Goal: Information Seeking & Learning: Learn about a topic

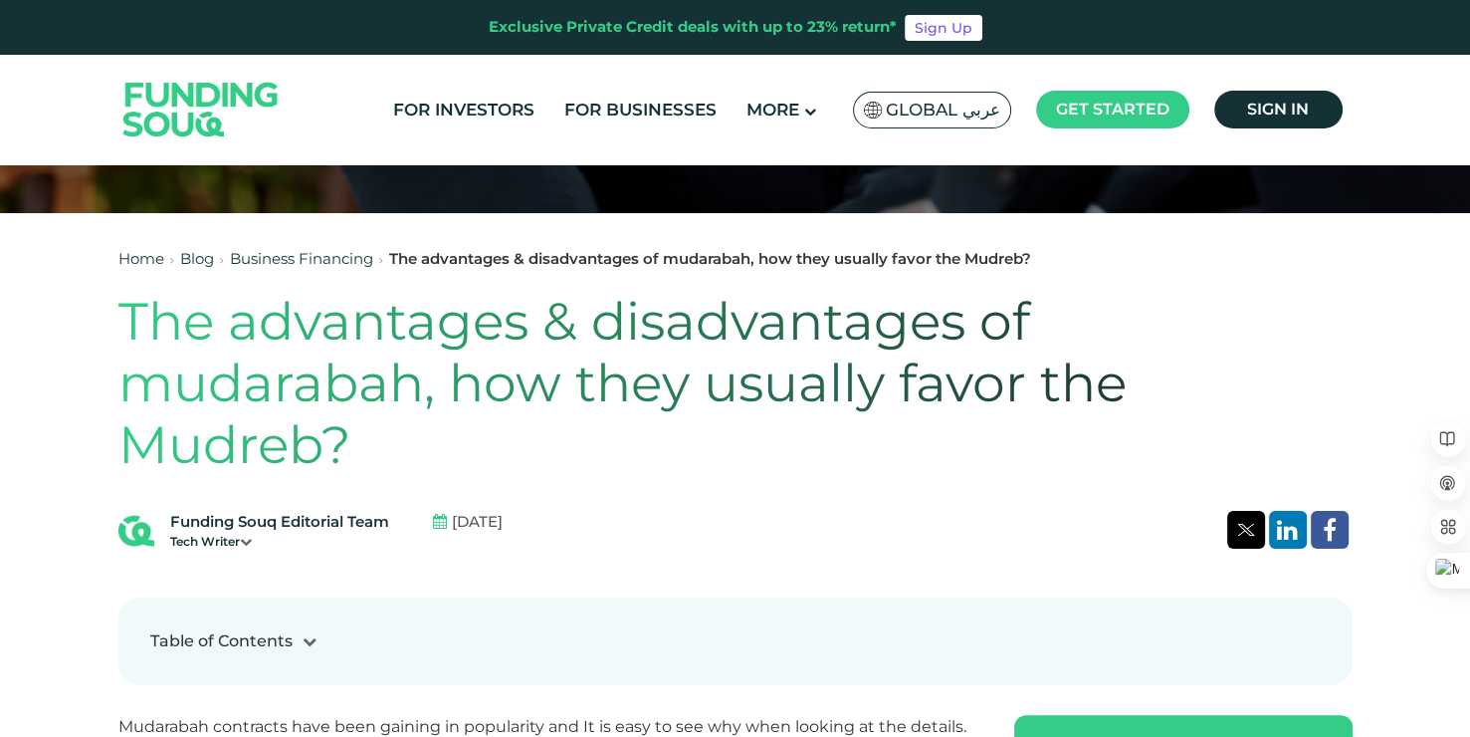
scroll to position [456, 0]
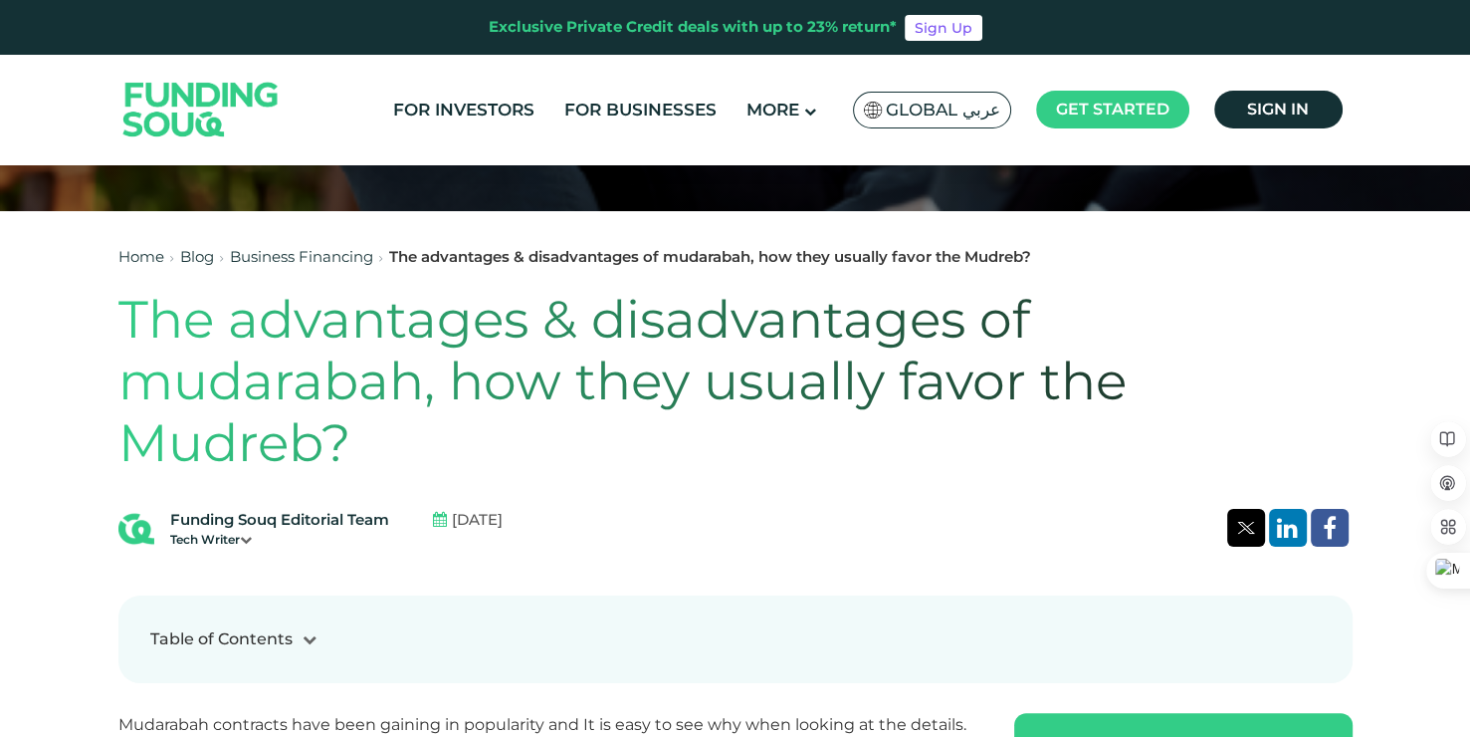
drag, startPoint x: 152, startPoint y: 321, endPoint x: 402, endPoint y: 458, distance: 285.1
click at [402, 458] on h1 "The advantages & disadvantages of mudarabah, how they usually favor the Mudreb?" at bounding box center [735, 382] width 1234 height 186
click at [120, 331] on h1 "The advantages & disadvantages of mudarabah, how they usually favor the Mudreb?" at bounding box center [735, 382] width 1234 height 186
drag, startPoint x: 132, startPoint y: 308, endPoint x: 344, endPoint y: 451, distance: 255.9
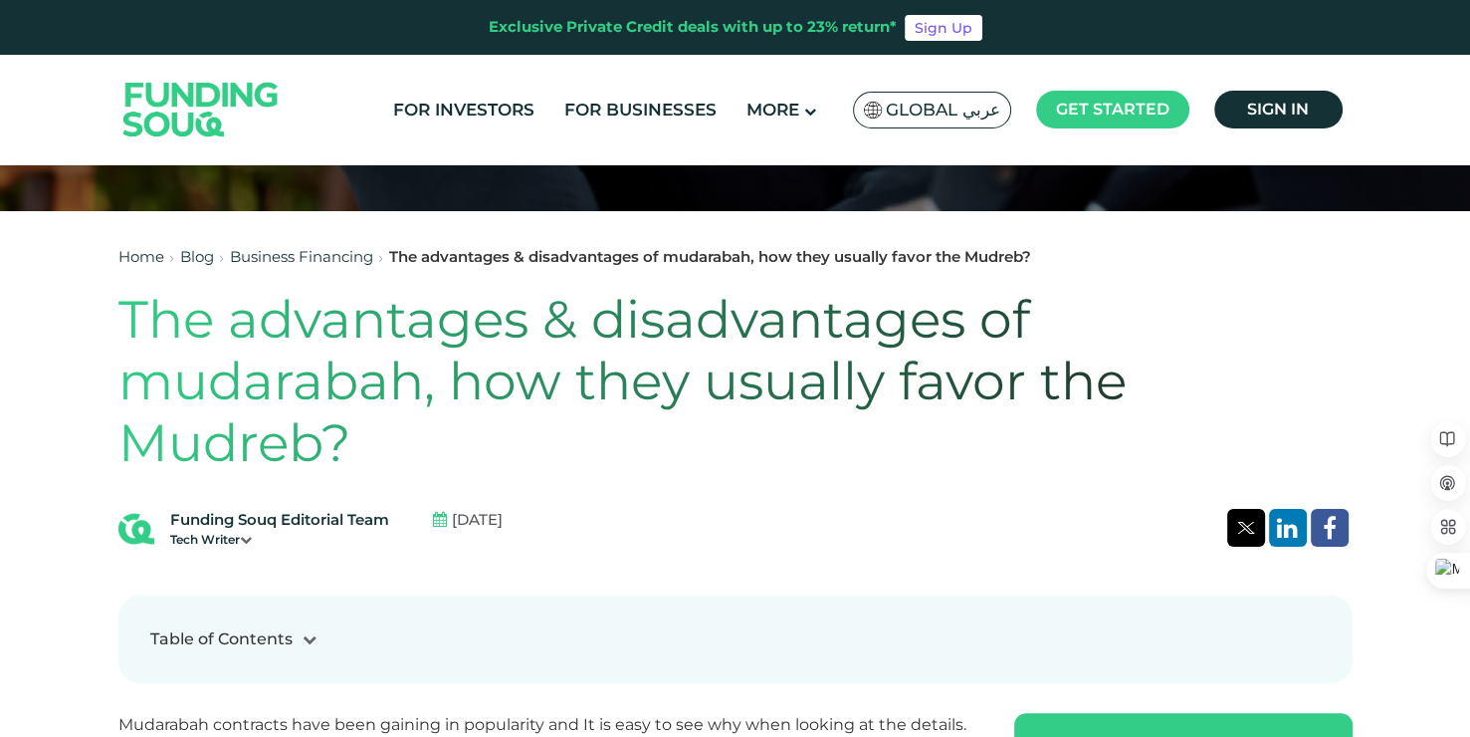
click at [344, 451] on h1 "The advantages & disadvantages of mudarabah, how they usually favor the Mudreb?" at bounding box center [735, 382] width 1234 height 186
copy h1 "The advantages & disadvantages of mudarabah, how they usually favor the Mudreb?"
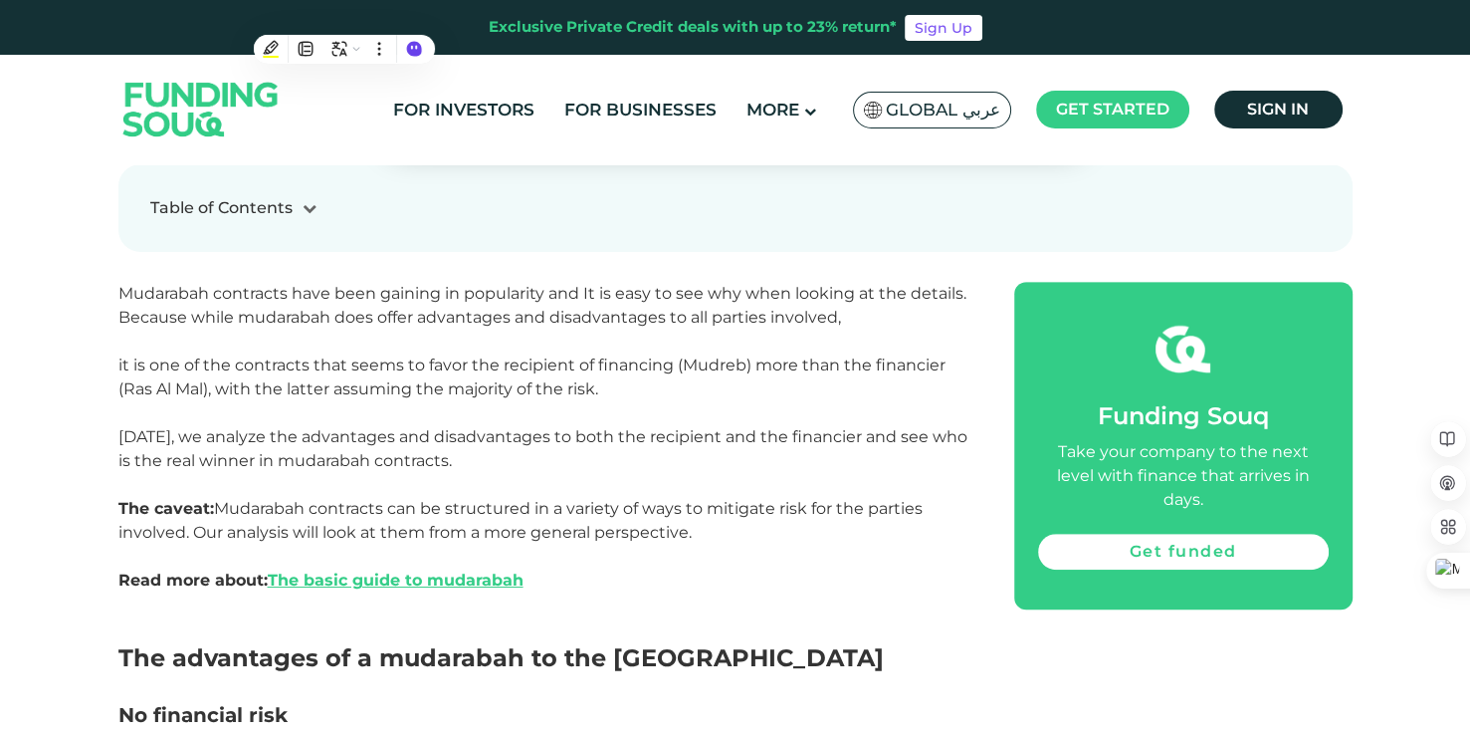
scroll to position [888, 0]
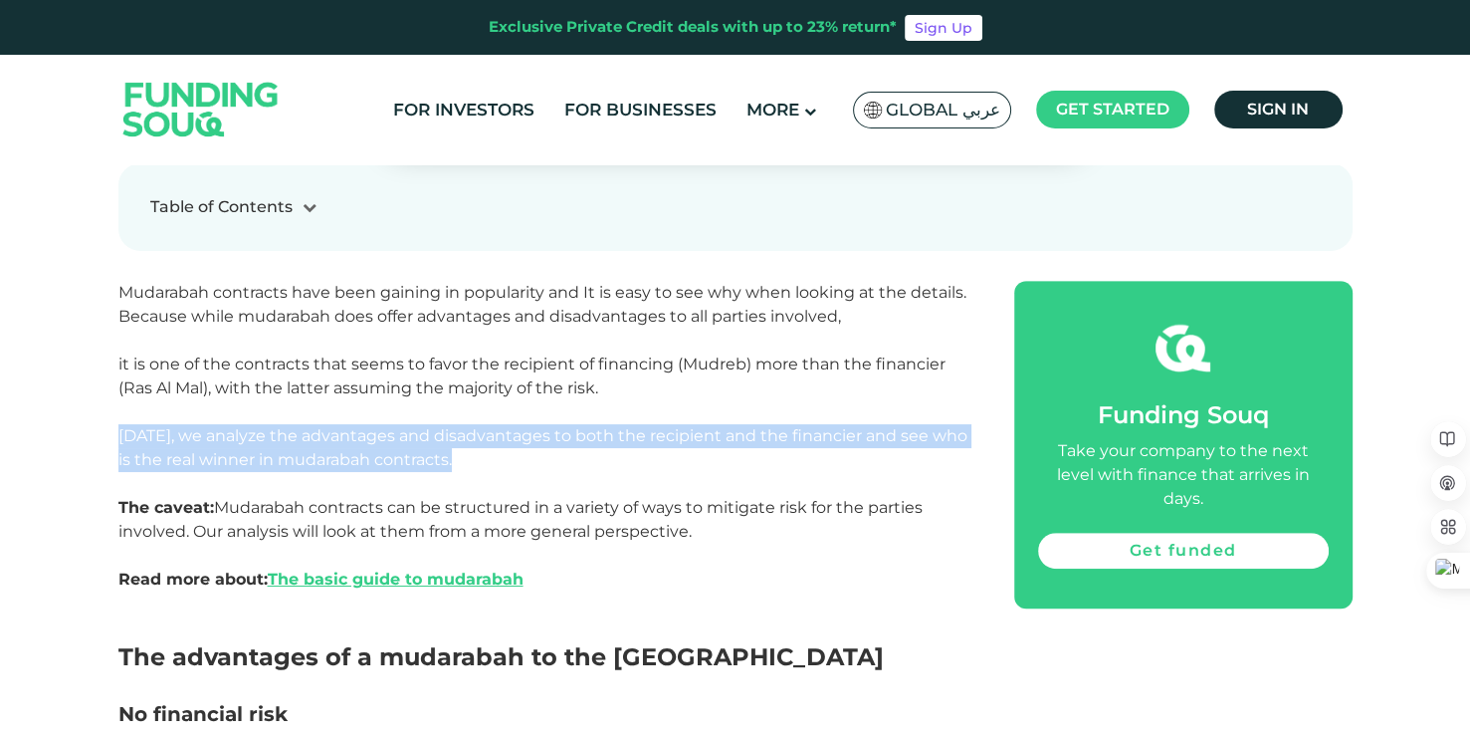
drag, startPoint x: 116, startPoint y: 441, endPoint x: 509, endPoint y: 454, distance: 392.4
click at [509, 454] on p "[DATE], we analyze the advantages and disadvantages to both the recipient and t…" at bounding box center [543, 448] width 851 height 48
copy span "[DATE], we analyze the advantages and disadvantages to both the recipient and t…"
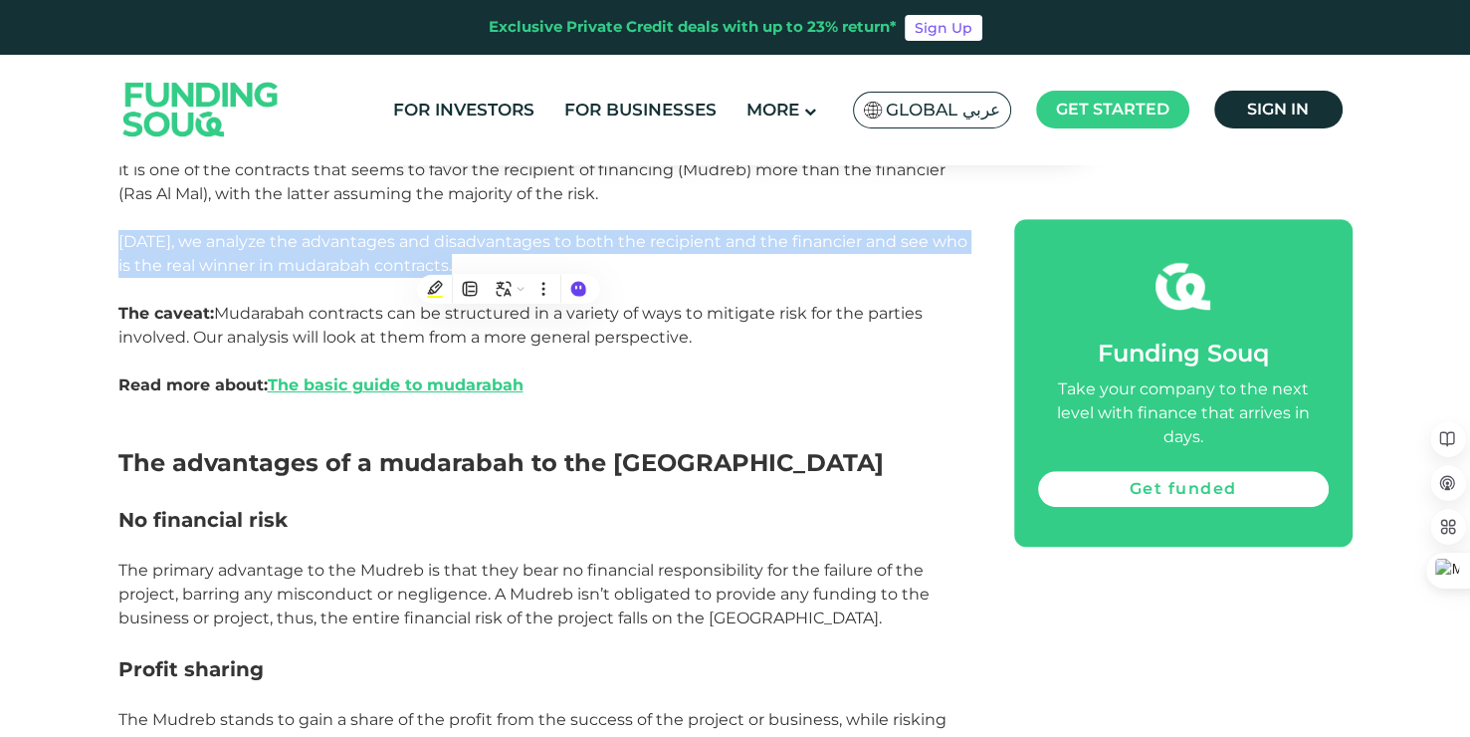
scroll to position [1083, 0]
click at [365, 386] on link "The basic guide to mudarabah" at bounding box center [396, 383] width 256 height 19
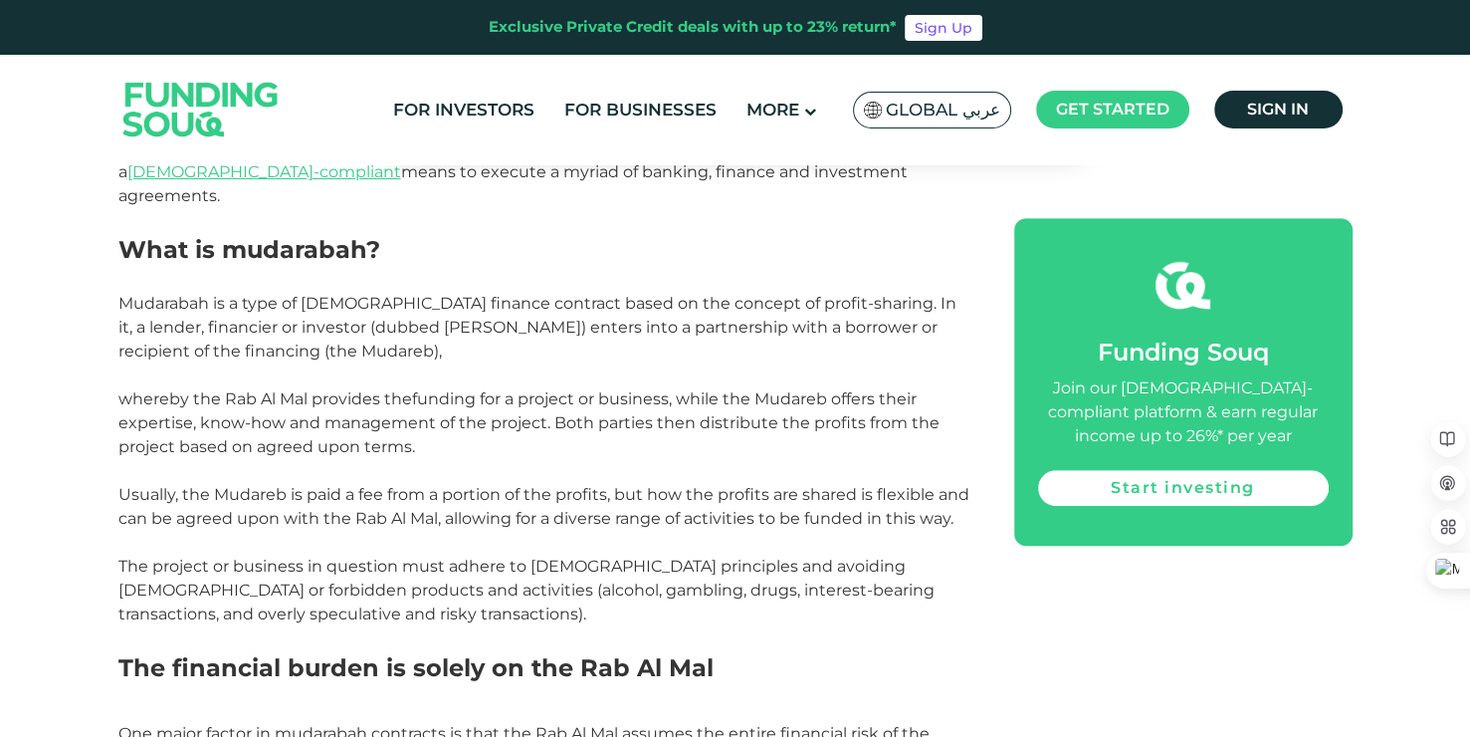
scroll to position [983, 0]
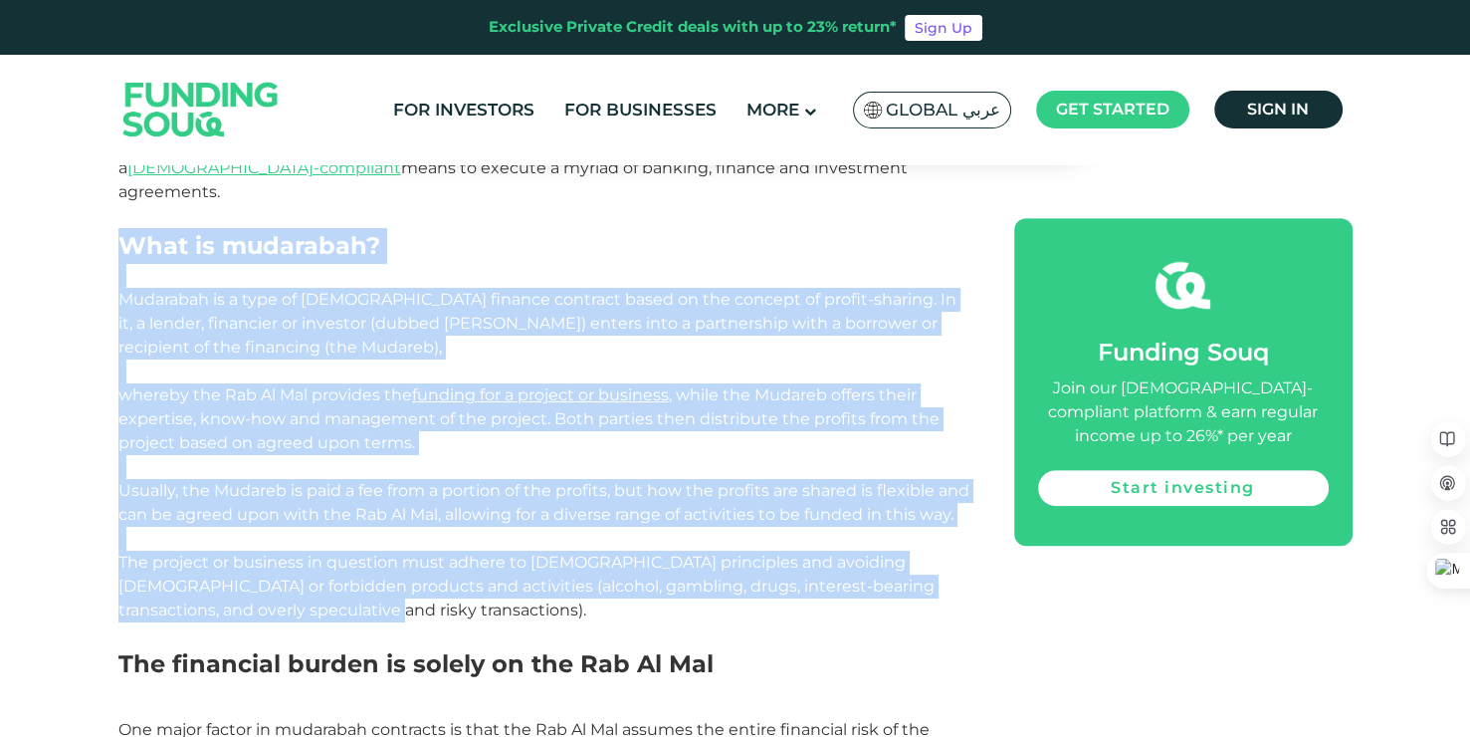
drag, startPoint x: 121, startPoint y: 220, endPoint x: 279, endPoint y: 609, distance: 419.8
copy div "What is mudarabah? Mudarabah is a type of Islamic finance contract based on the…"
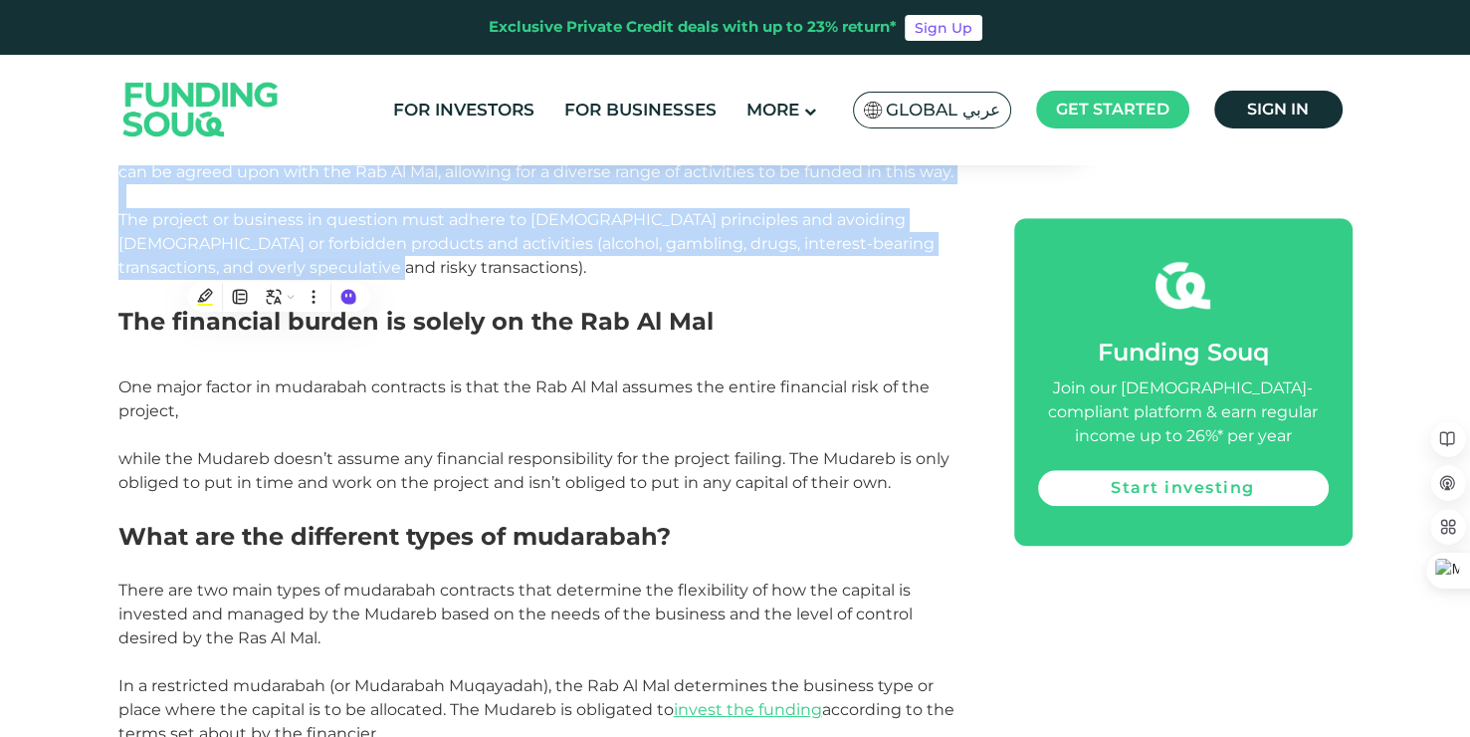
scroll to position [1326, 0]
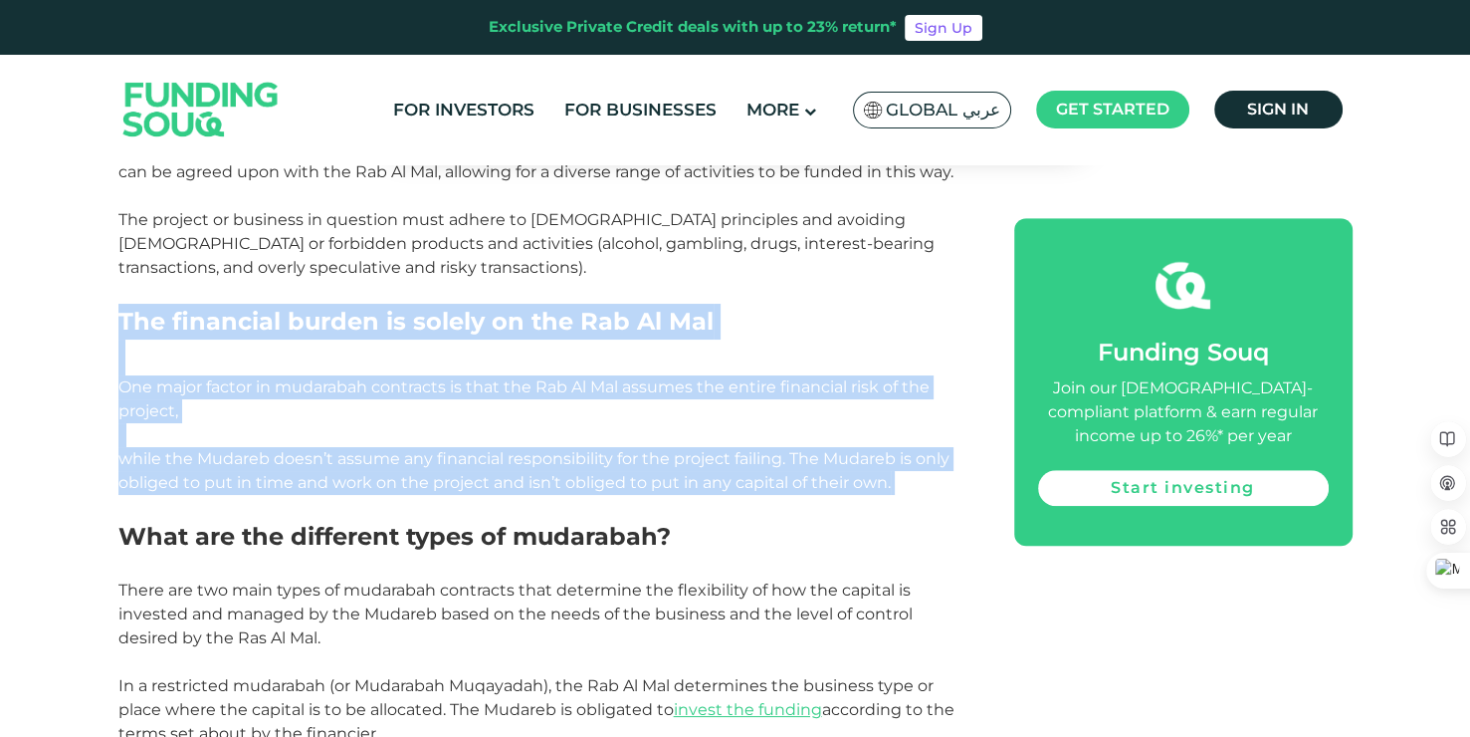
drag, startPoint x: 121, startPoint y: 317, endPoint x: 906, endPoint y: 476, distance: 800.4
copy div "The financial burden is solely on the Rab Al Mal One major factor in mudarabah …"
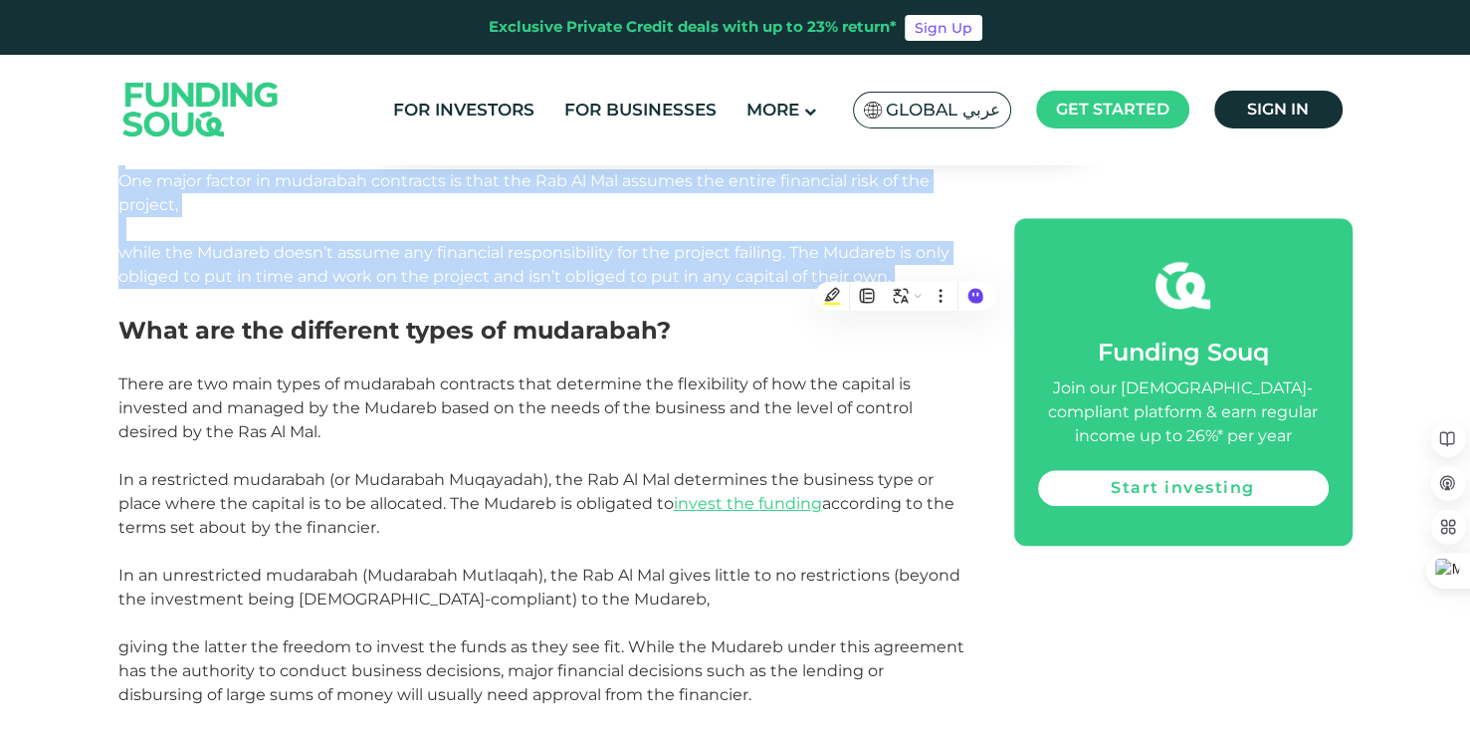
scroll to position [1544, 0]
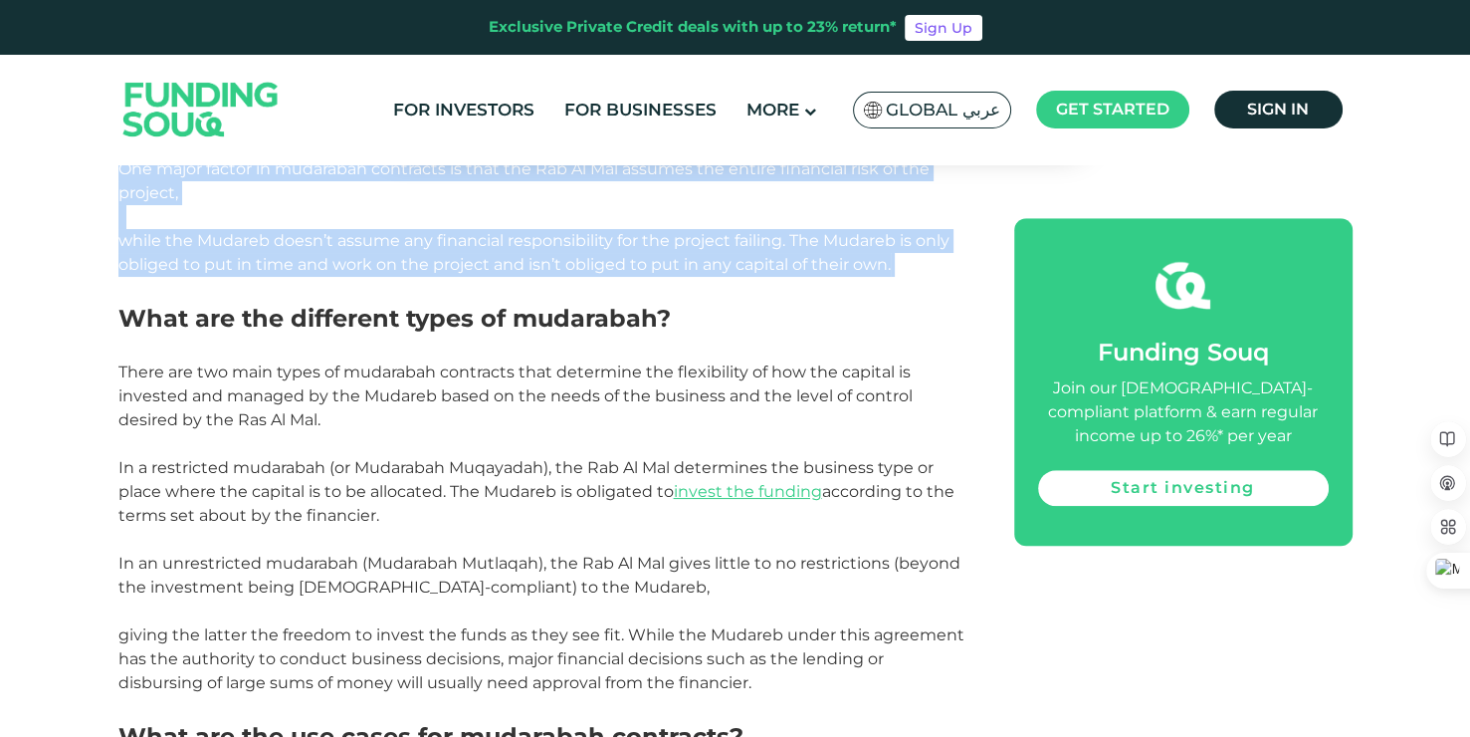
drag, startPoint x: 120, startPoint y: 322, endPoint x: 849, endPoint y: 680, distance: 812.0
copy div "What are the different types of mudarabah? There are two main types of mudaraba…"
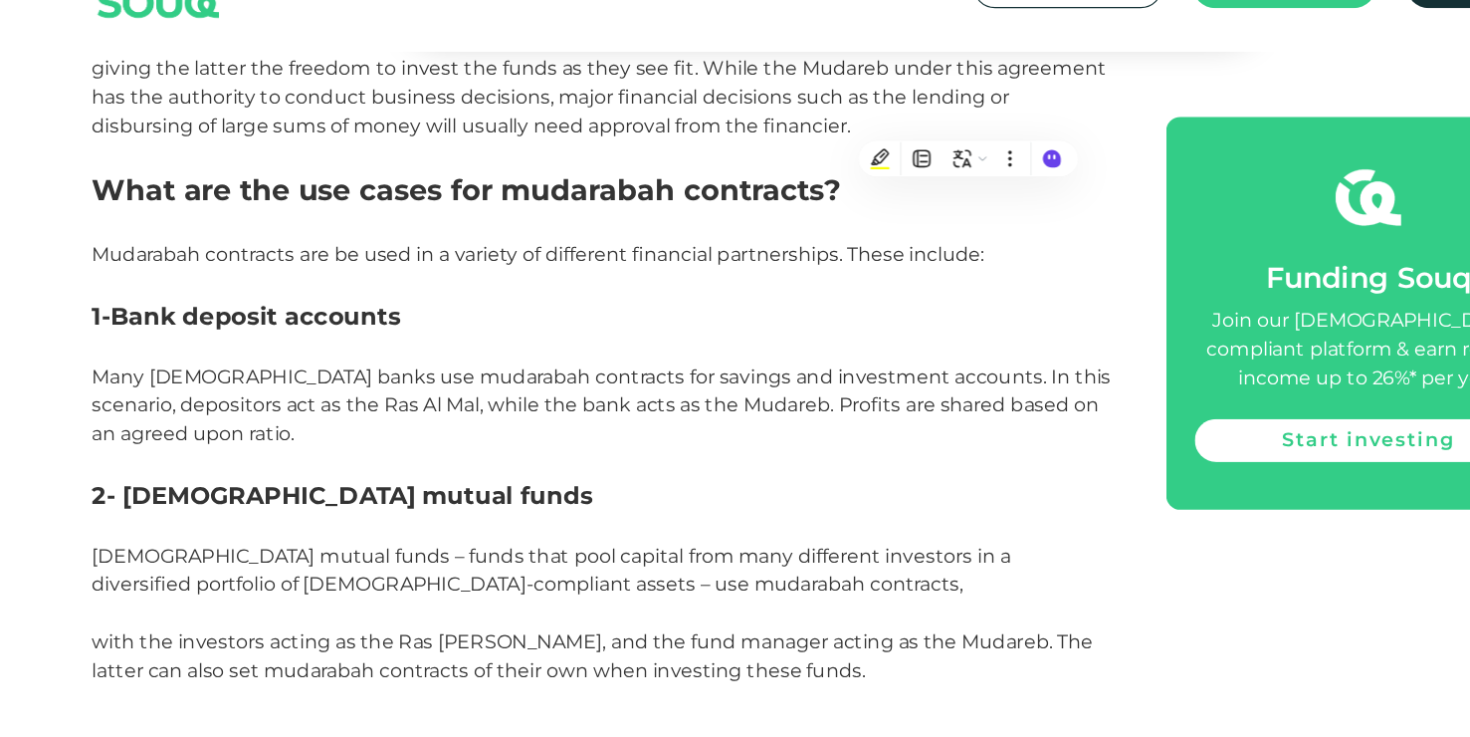
scroll to position [2002, 0]
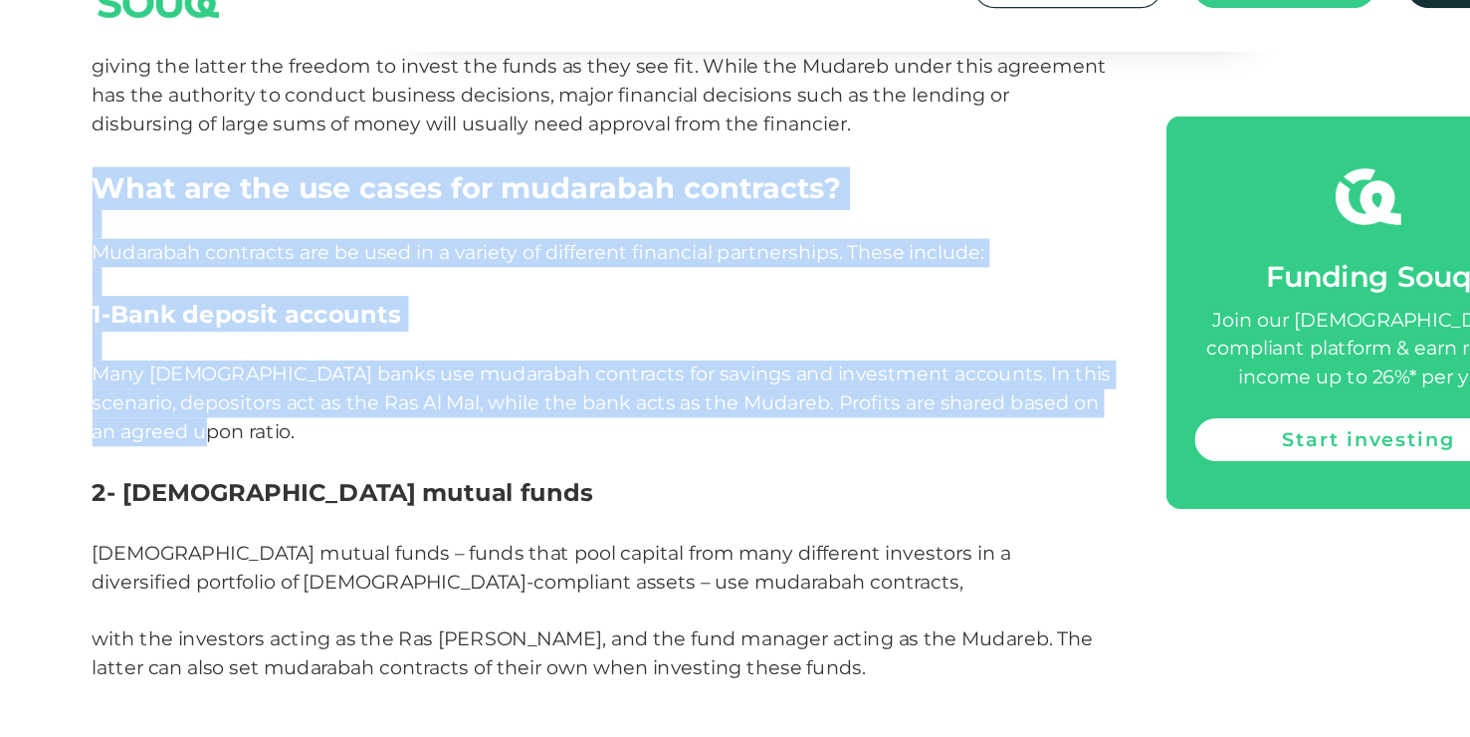
drag, startPoint x: 122, startPoint y: 272, endPoint x: 275, endPoint y: 482, distance: 259.4
click at [275, 482] on div "Mudarabah contracts are one of the main types of Islamic finance contracts wide…" at bounding box center [543, 638] width 851 height 3193
copy div "What are the use cases for mudarabah contracts? Mudarabah contracts are be used…"
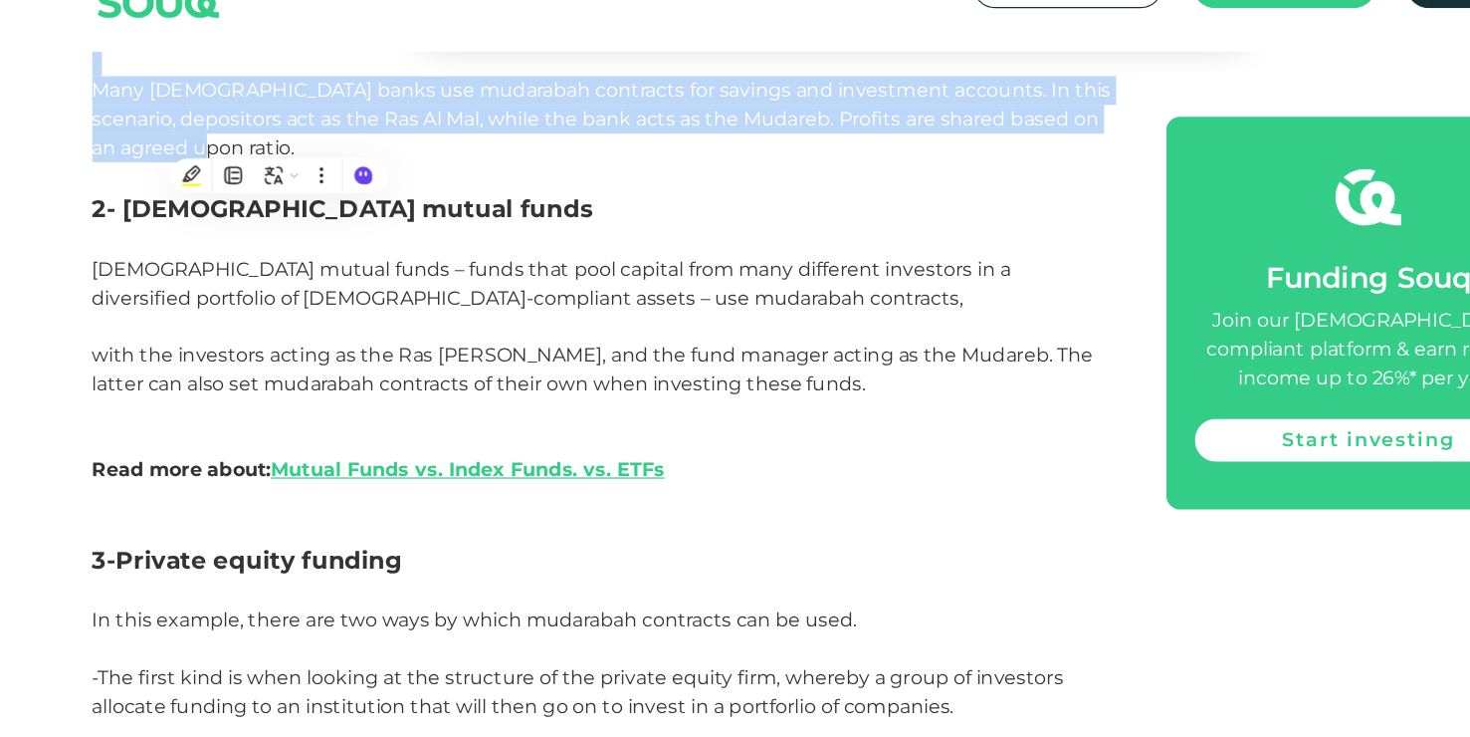
scroll to position [2251, 0]
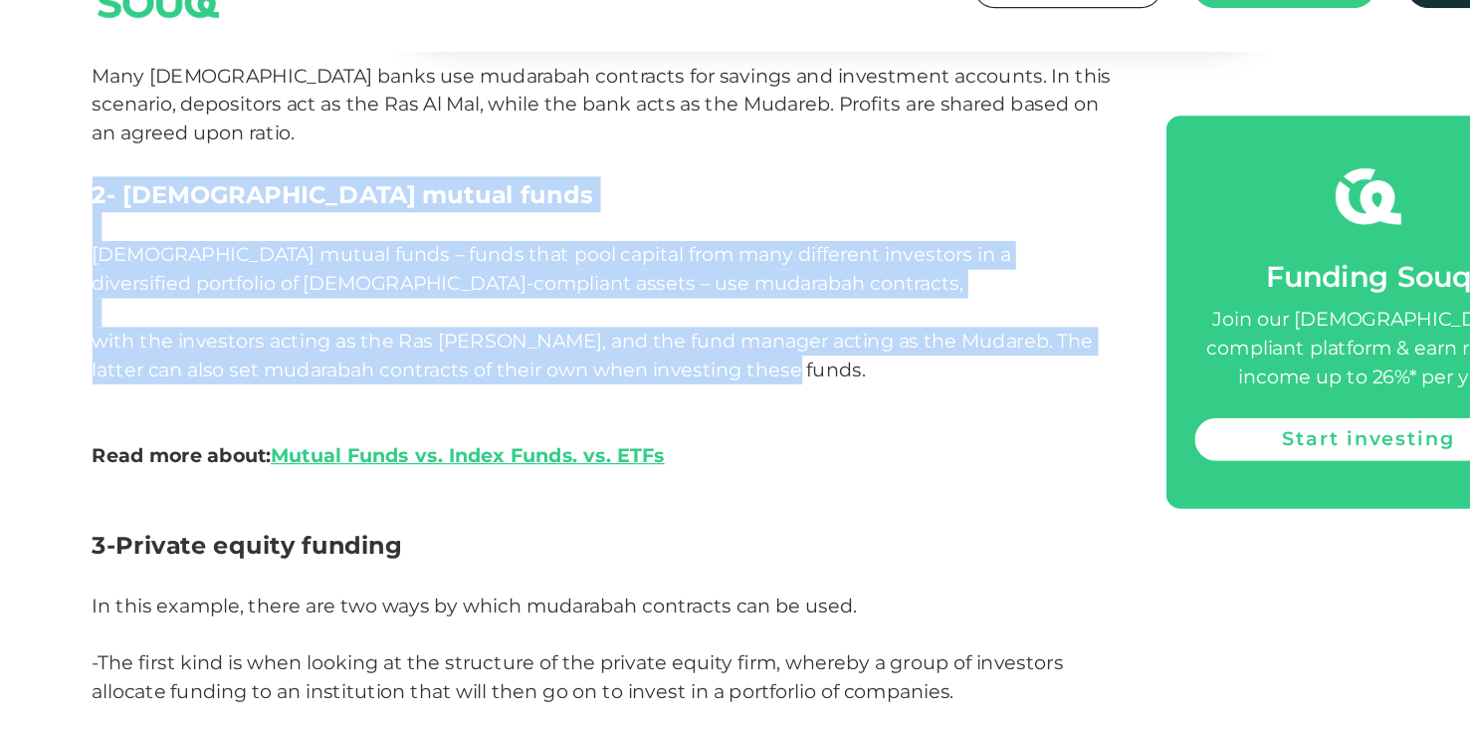
drag, startPoint x: 120, startPoint y: 281, endPoint x: 682, endPoint y: 437, distance: 582.8
click at [682, 437] on div "Mudarabah contracts are one of the main types of Islamic finance contracts wide…" at bounding box center [543, 390] width 851 height 3193
copy div "2- Islamic mutual funds Islamic mutual funds – funds that pool capital from man…"
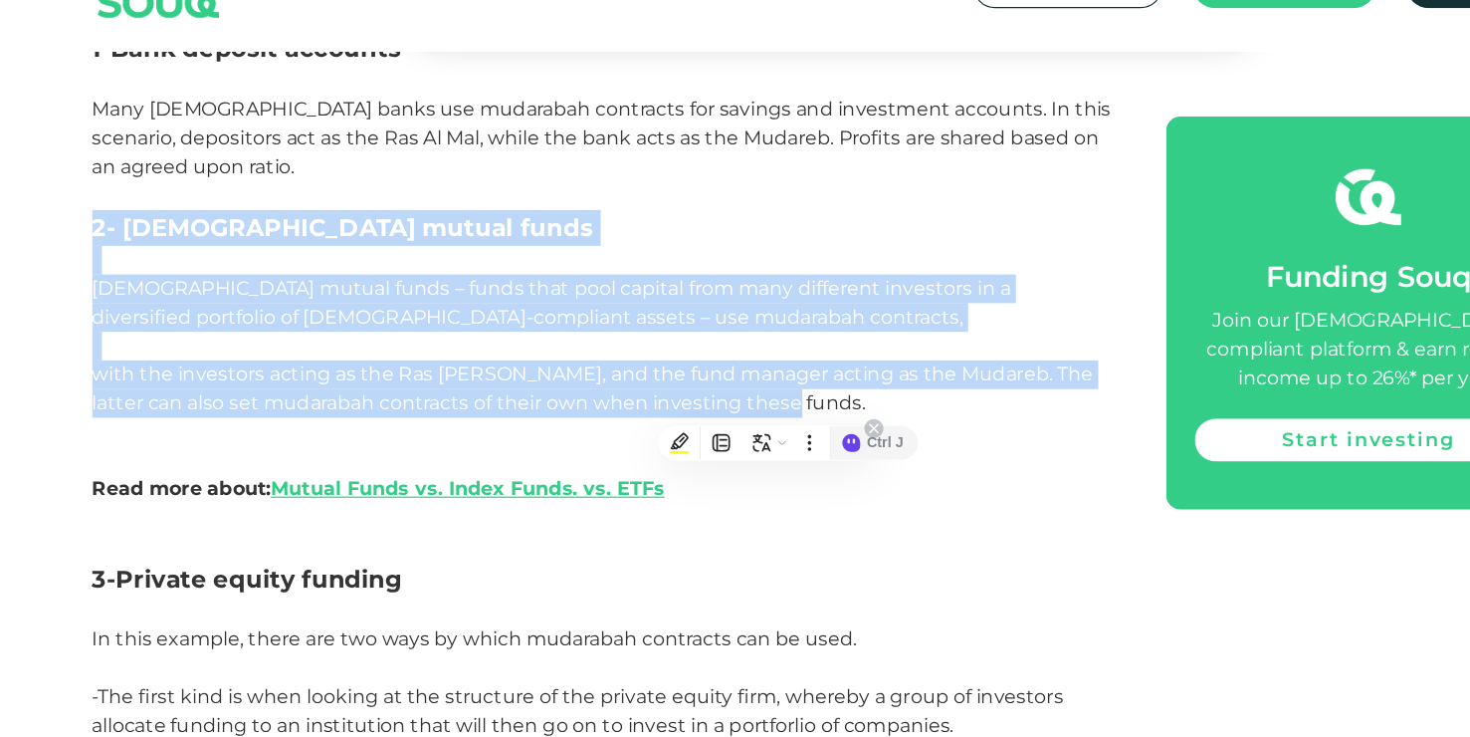
scroll to position [2227, 0]
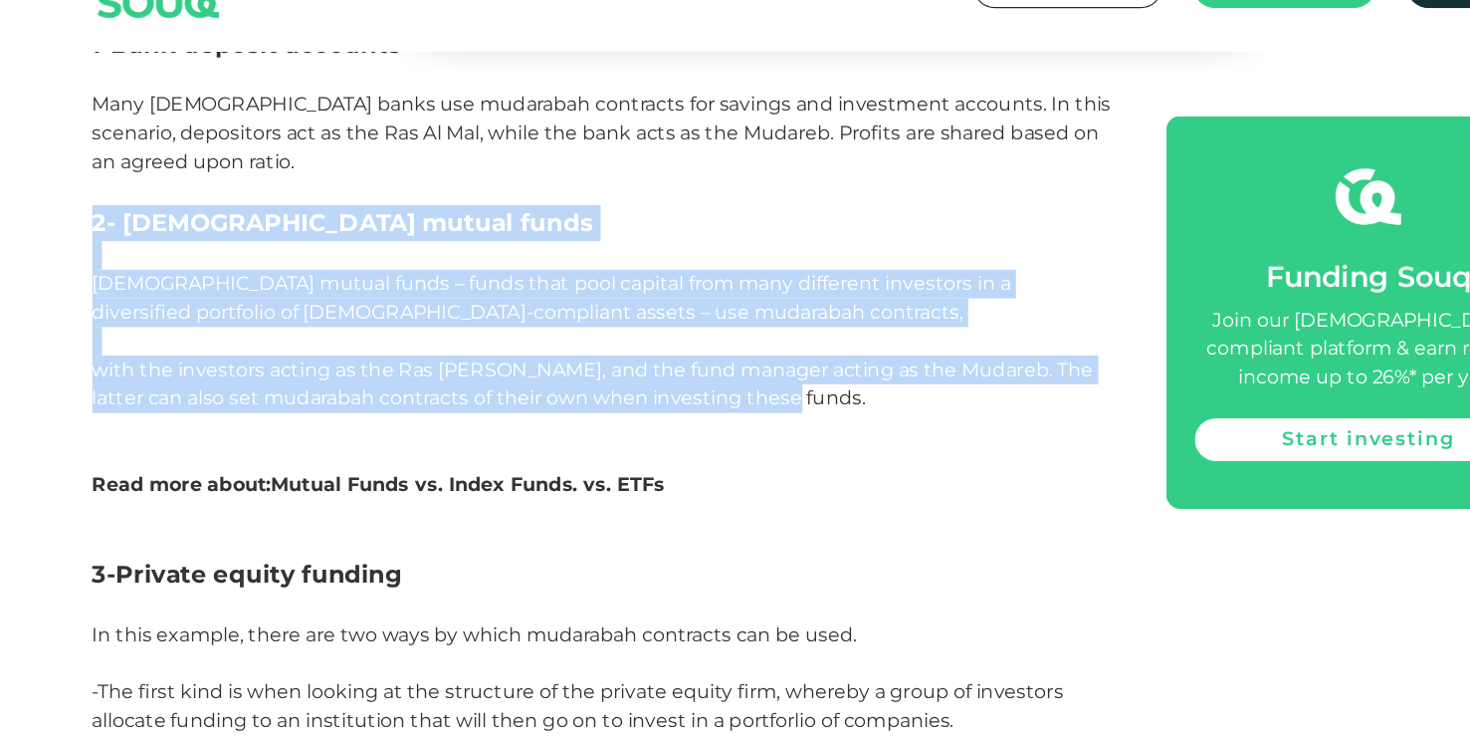
click at [448, 529] on link "Mutual Funds vs. Index Funds. vs. ETFs" at bounding box center [432, 525] width 328 height 19
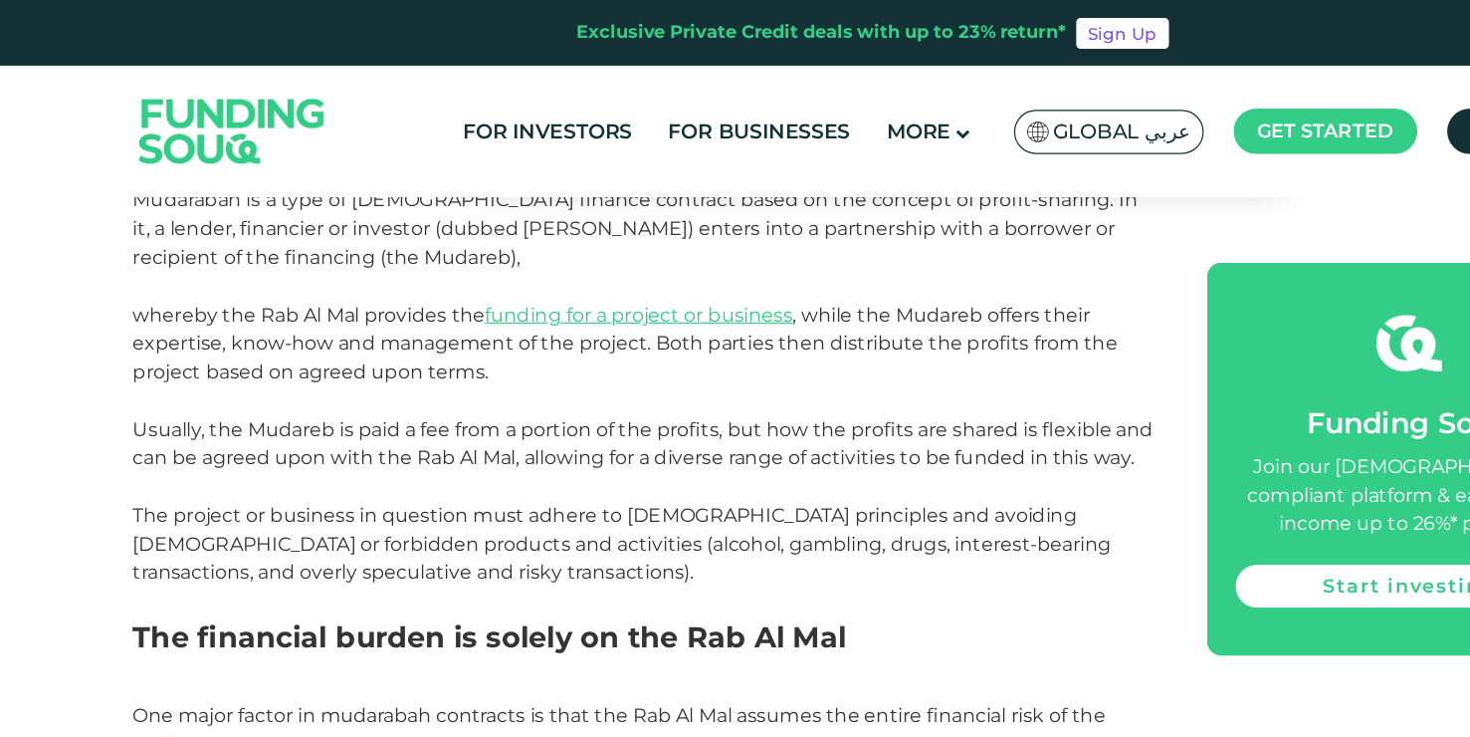
scroll to position [1107, 0]
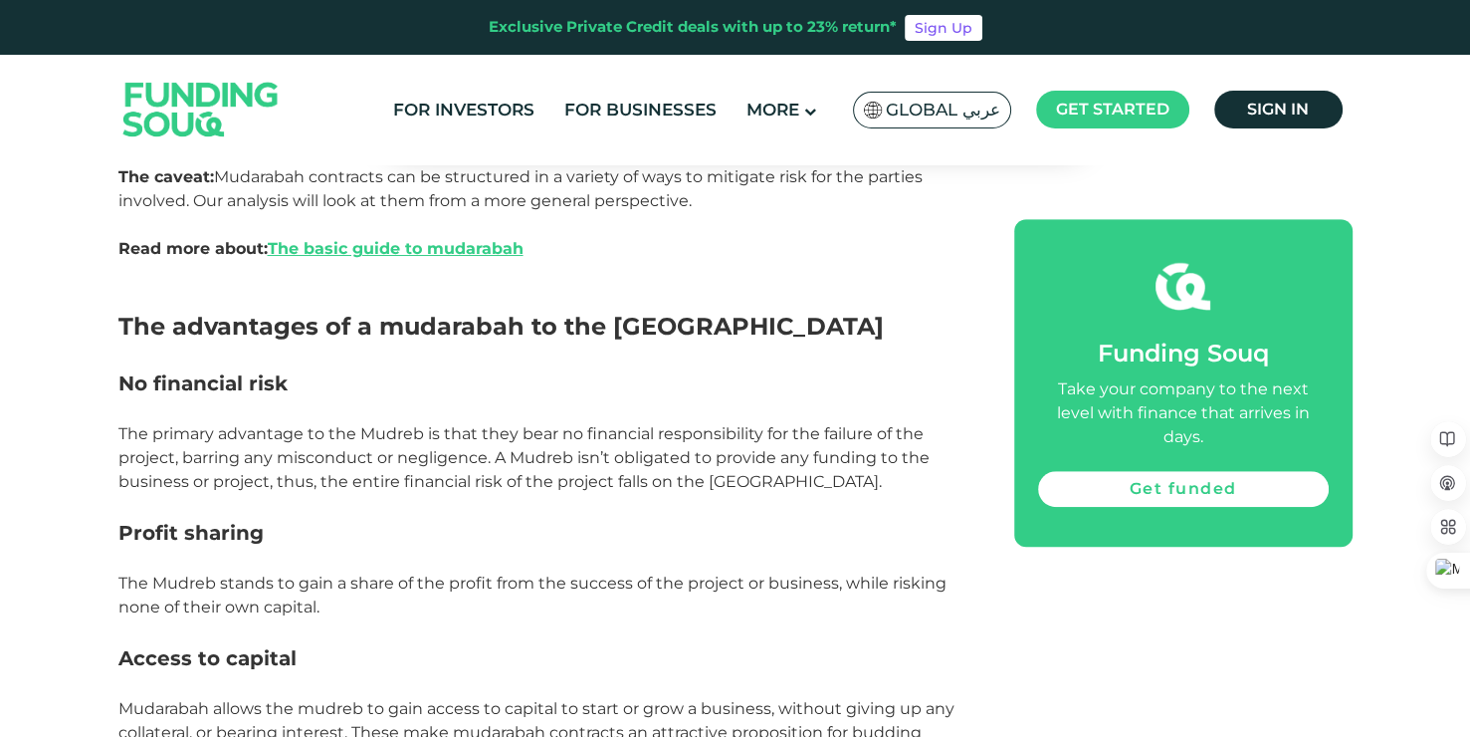
scroll to position [1226, 0]
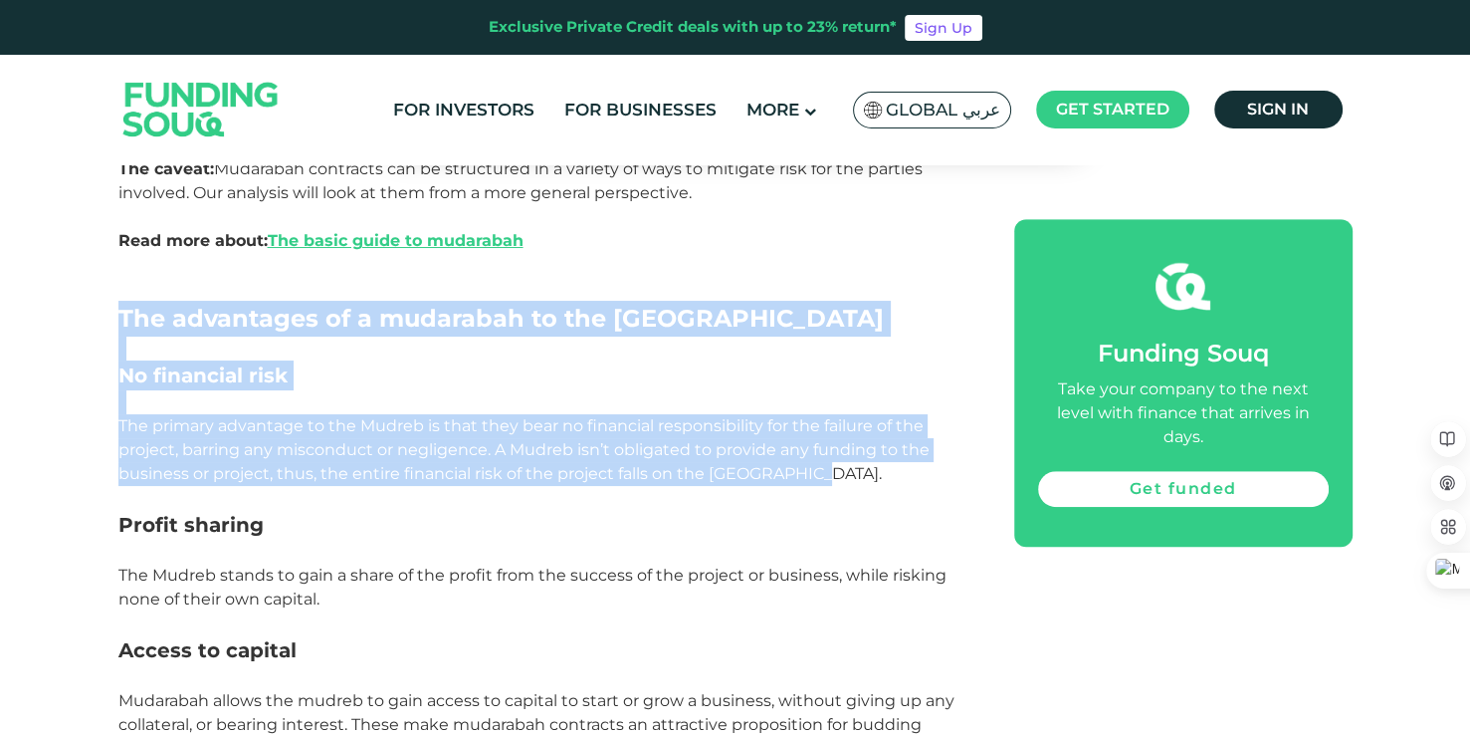
drag, startPoint x: 121, startPoint y: 326, endPoint x: 878, endPoint y: 479, distance: 771.9
copy div "The advantages of a mudarabah to the Mudreb No financial risk The primary advan…"
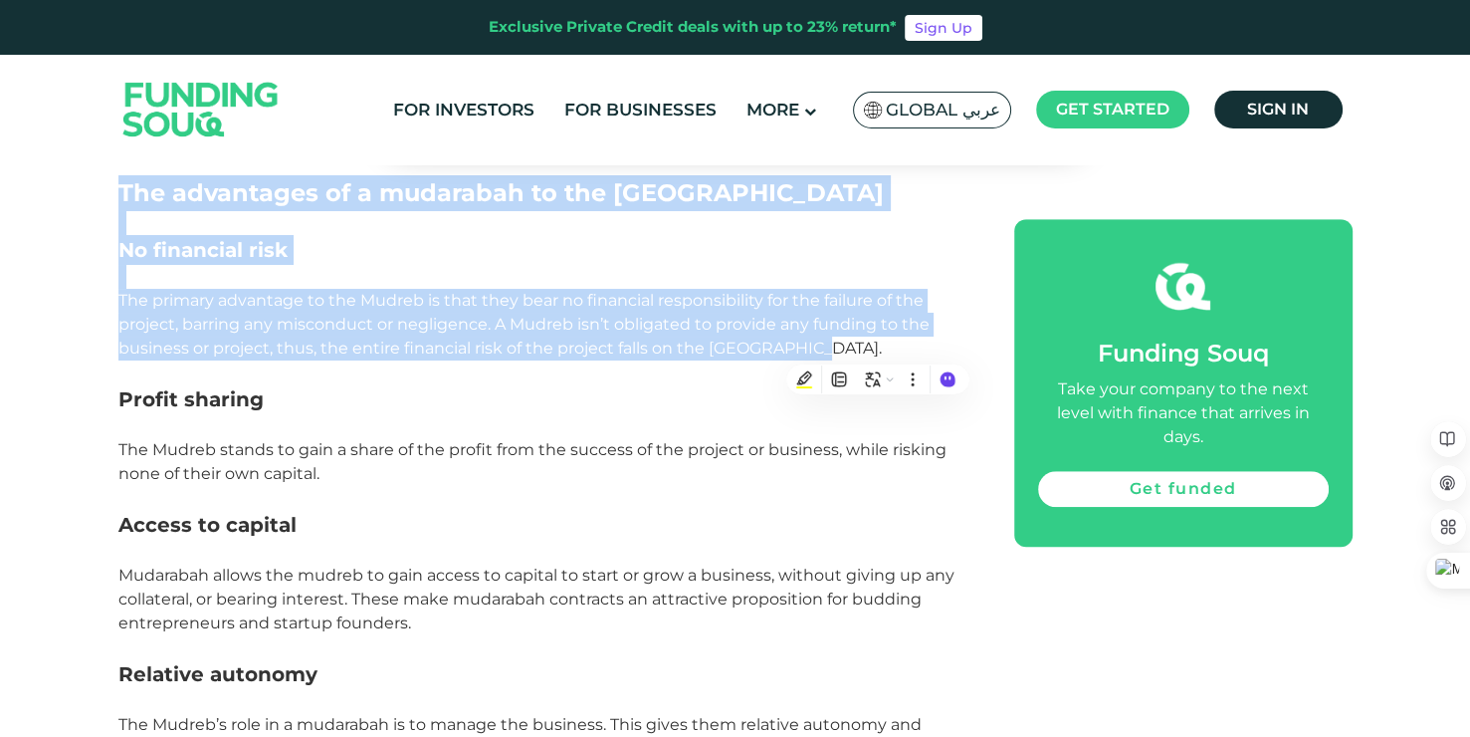
scroll to position [1350, 0]
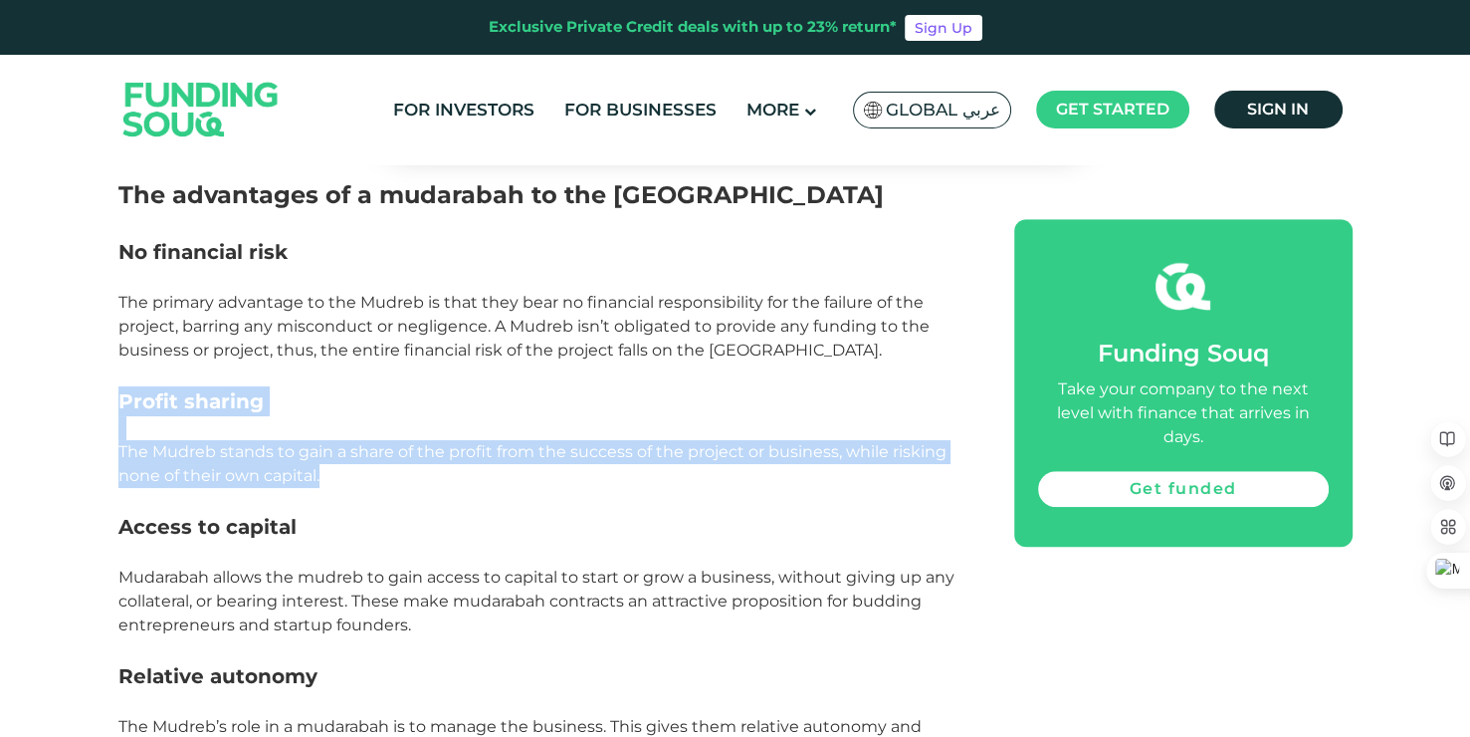
drag, startPoint x: 117, startPoint y: 398, endPoint x: 343, endPoint y: 474, distance: 238.3
copy div "Profit sharing The Mudreb stands to gain a share of the profit from the success…"
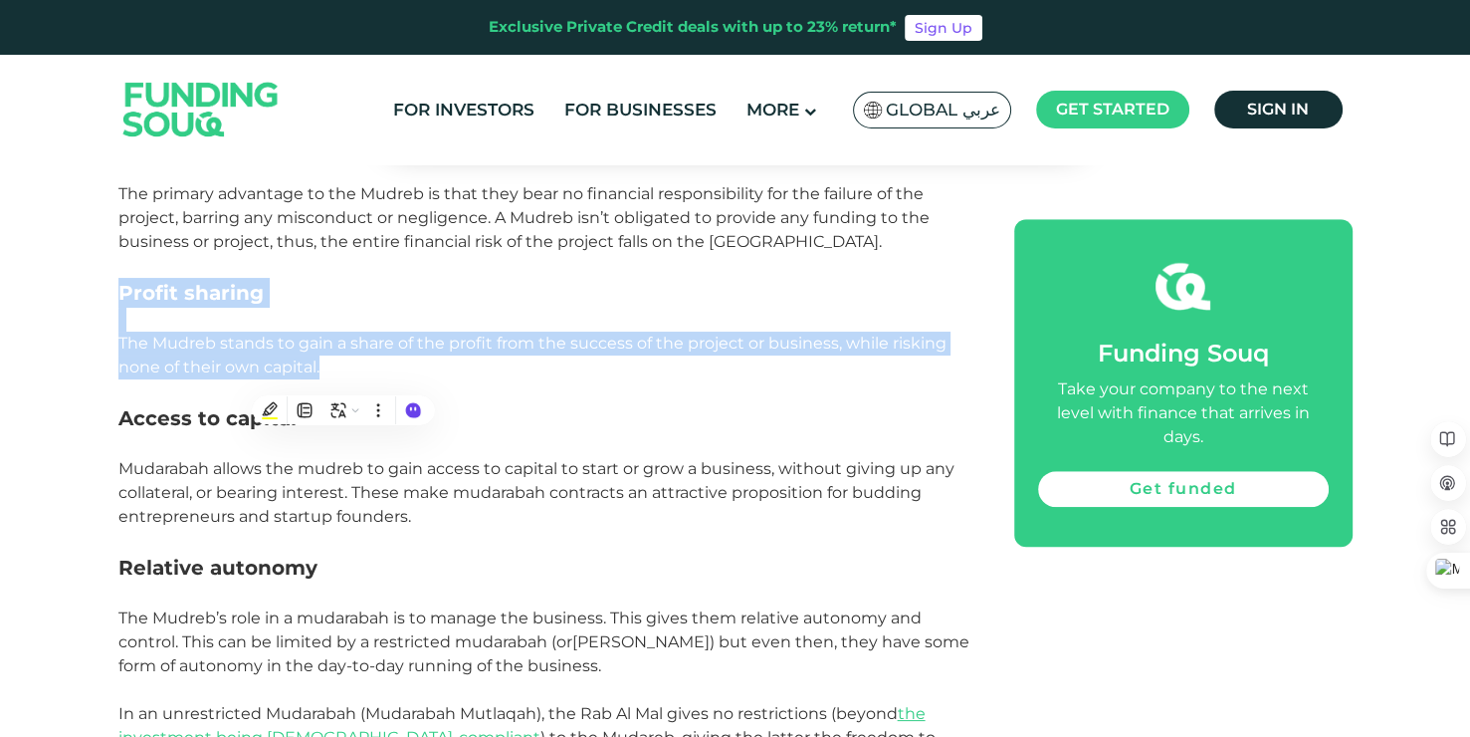
scroll to position [1464, 0]
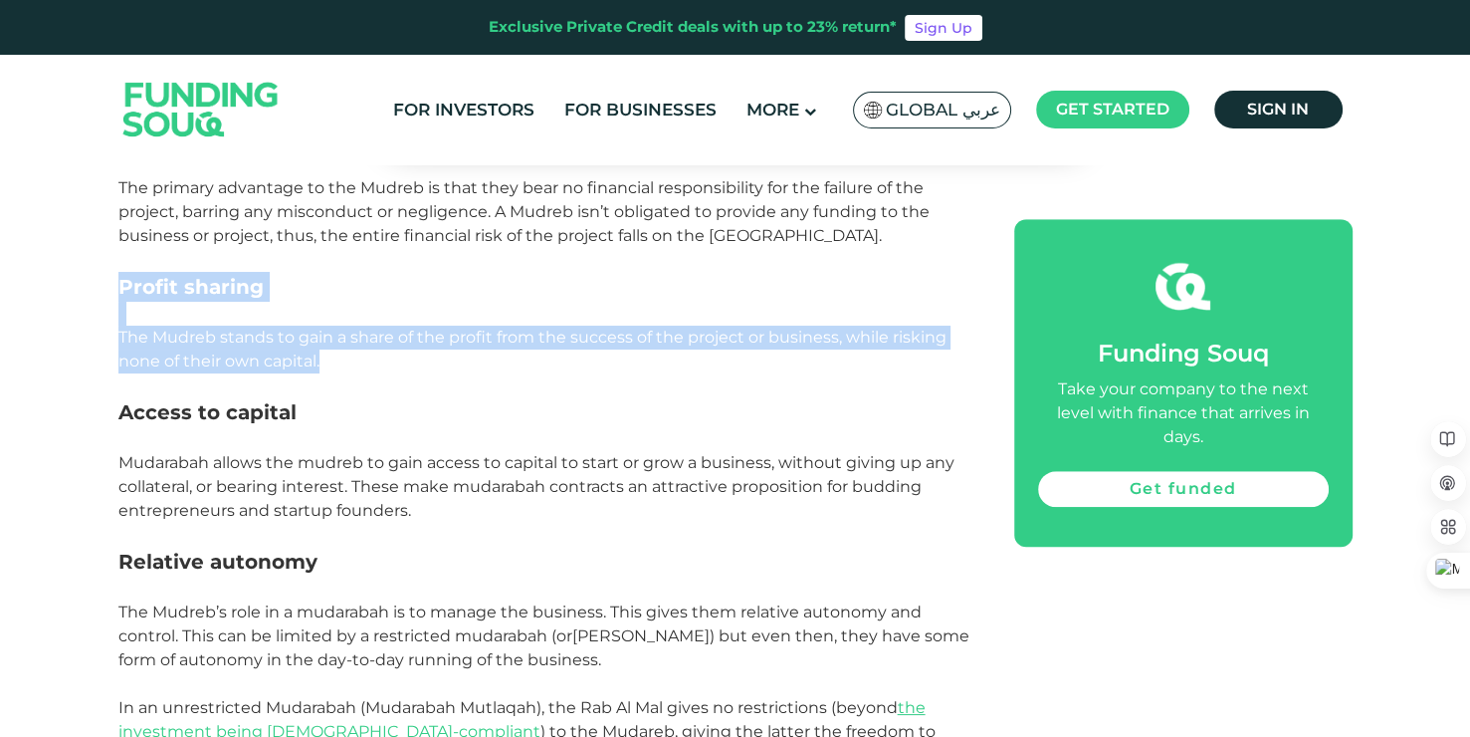
drag, startPoint x: 118, startPoint y: 418, endPoint x: 437, endPoint y: 503, distance: 329.6
copy div "Access to capital Mudarabah allows the mudreb to gain access to capital to star…"
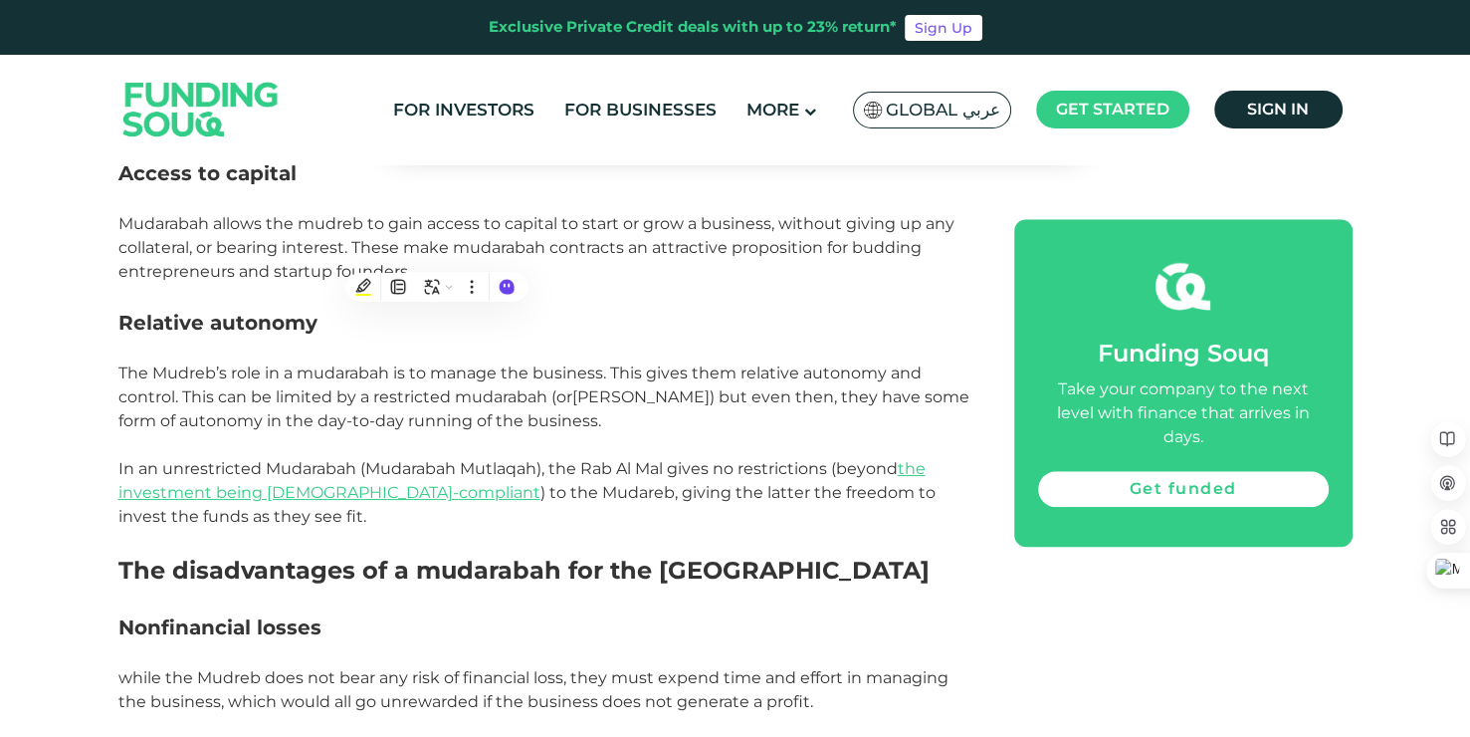
scroll to position [1721, 0]
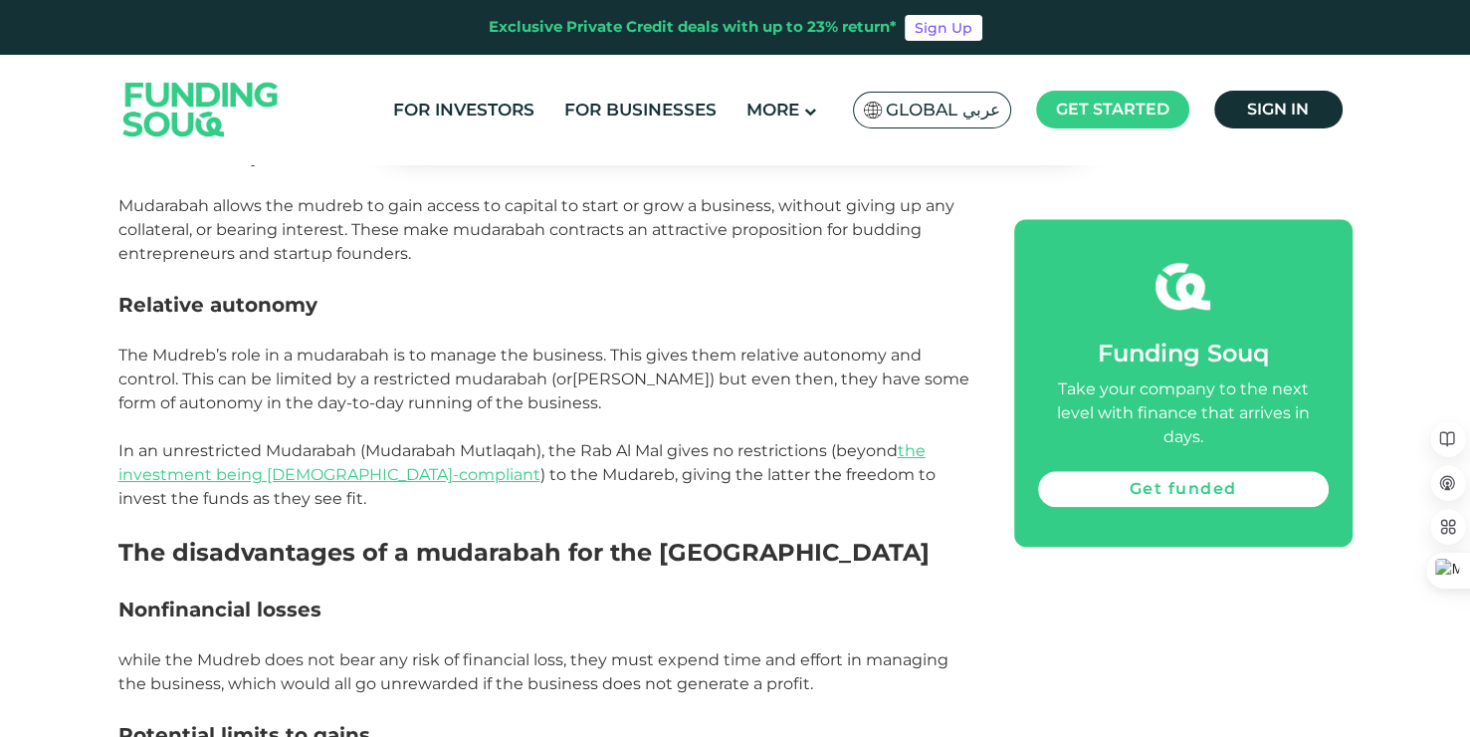
drag, startPoint x: 118, startPoint y: 302, endPoint x: 686, endPoint y: 409, distance: 577.5
copy div "Relative autonomy The Mudreb’s role in a mudarabah is to manage the business. T…"
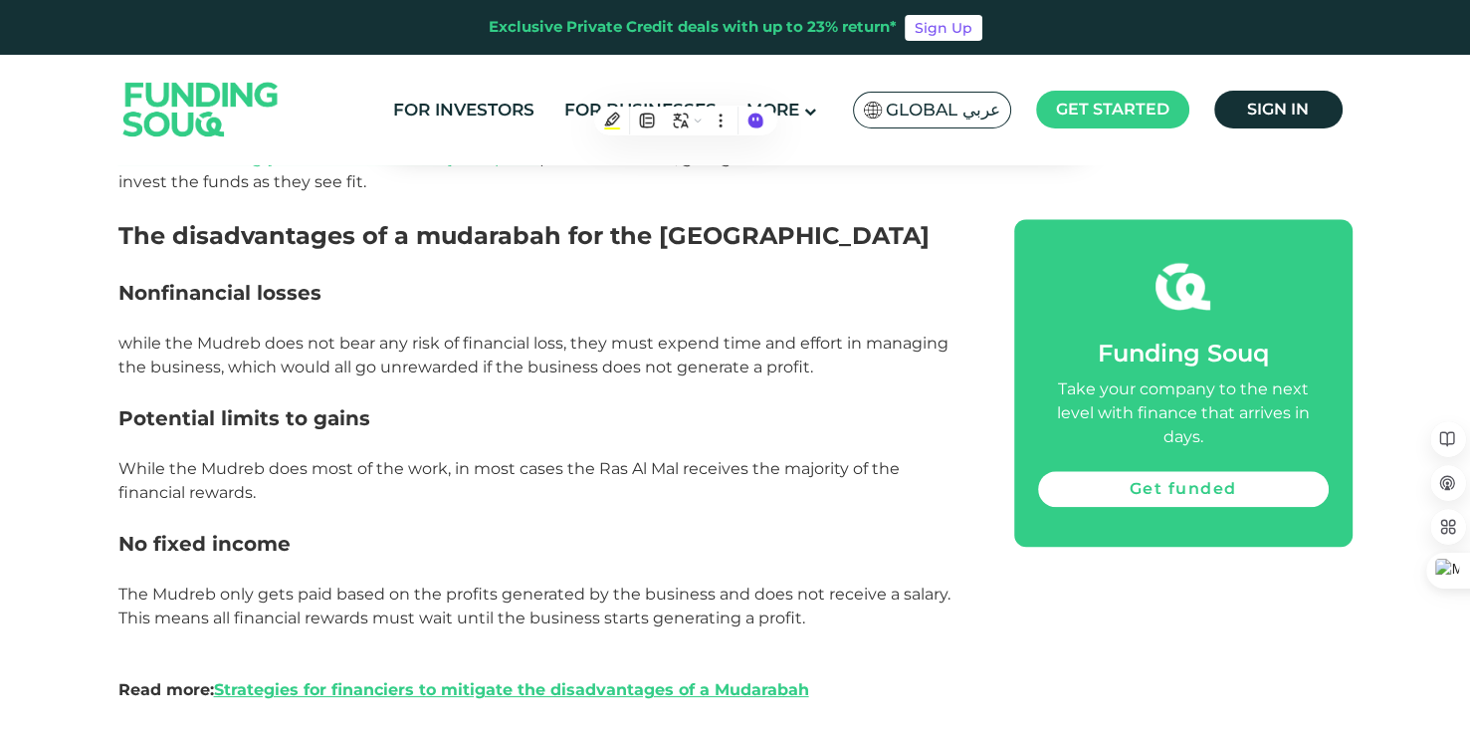
scroll to position [2040, 0]
drag, startPoint x: 119, startPoint y: 239, endPoint x: 835, endPoint y: 611, distance: 806.7
copy div "The disadvantages of a mudarabah for the Mudreb Nonfinancial losses while the M…"
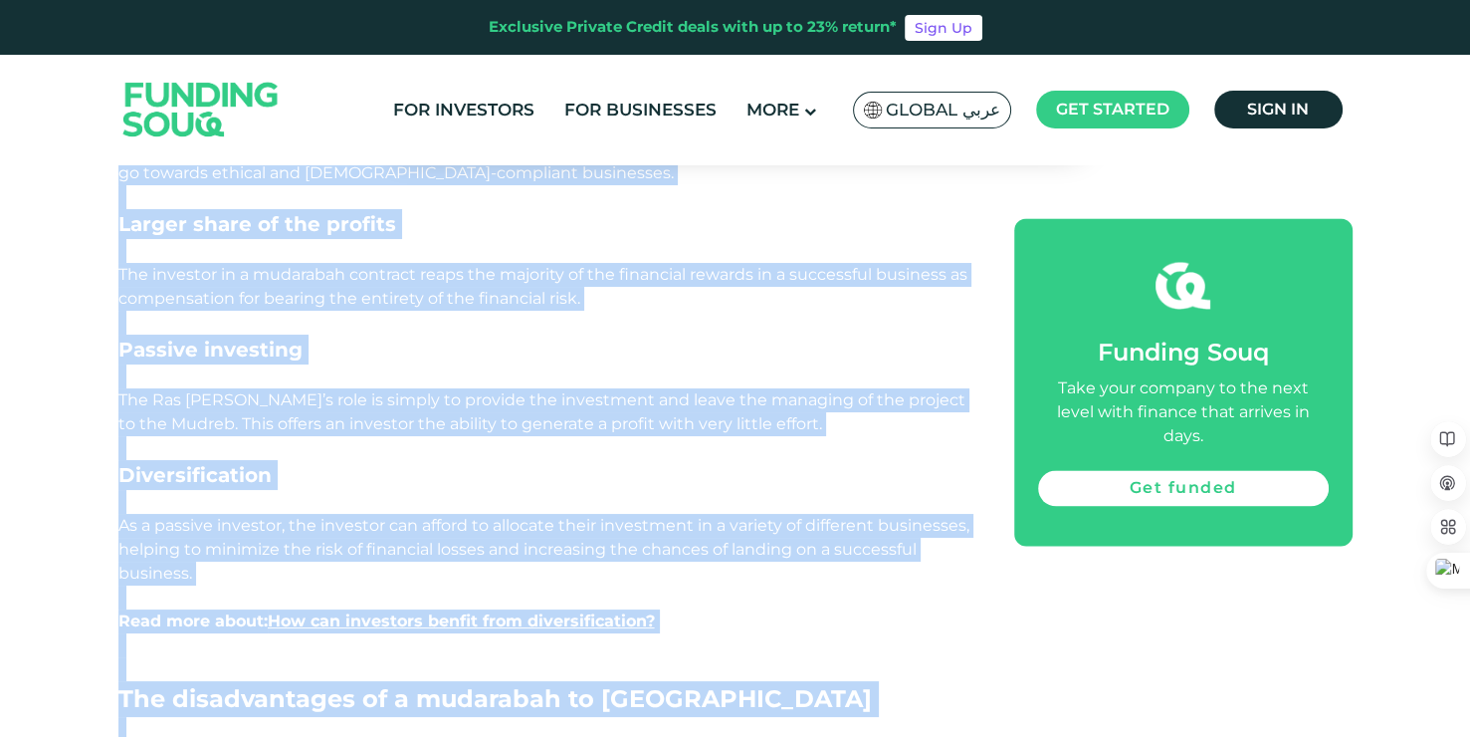
scroll to position [3217, 0]
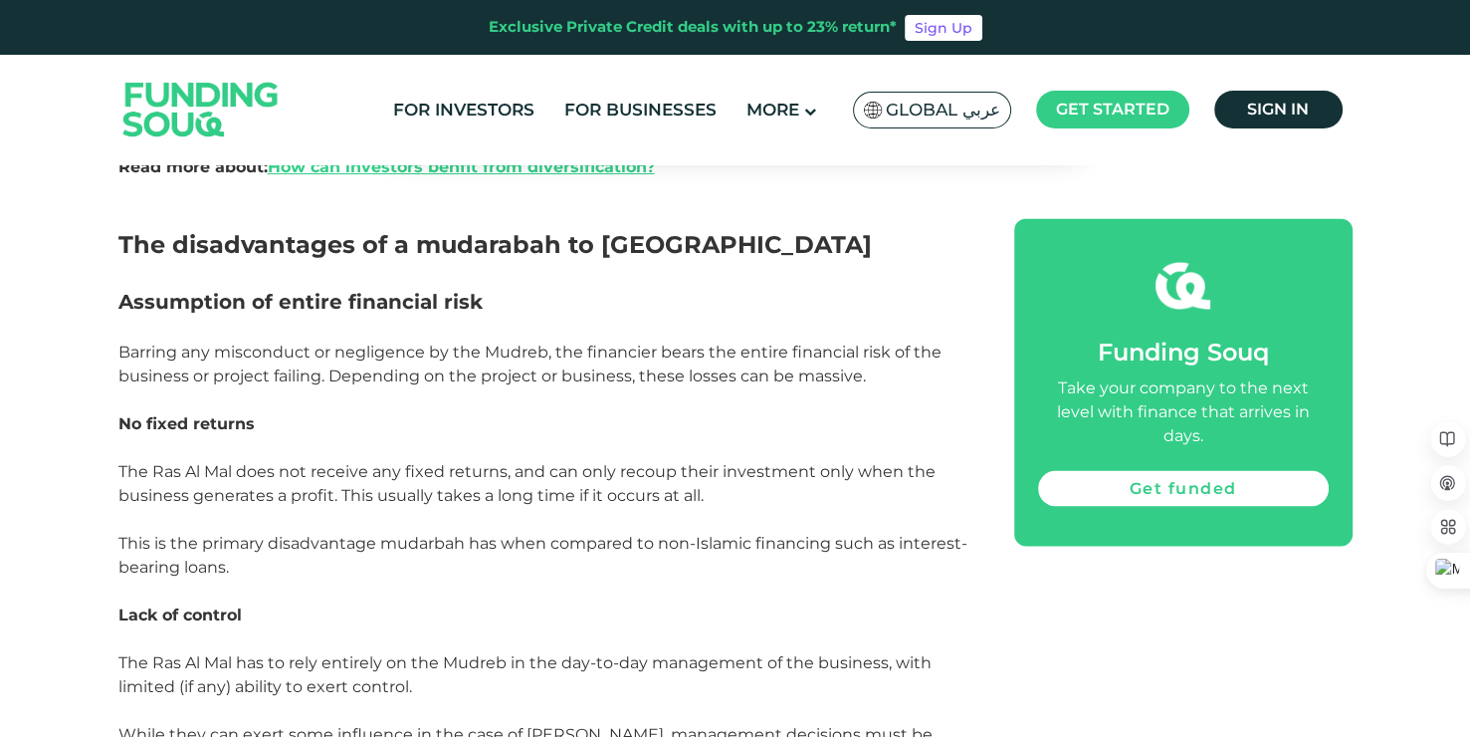
drag, startPoint x: 121, startPoint y: 316, endPoint x: 94, endPoint y: 171, distance: 147.0
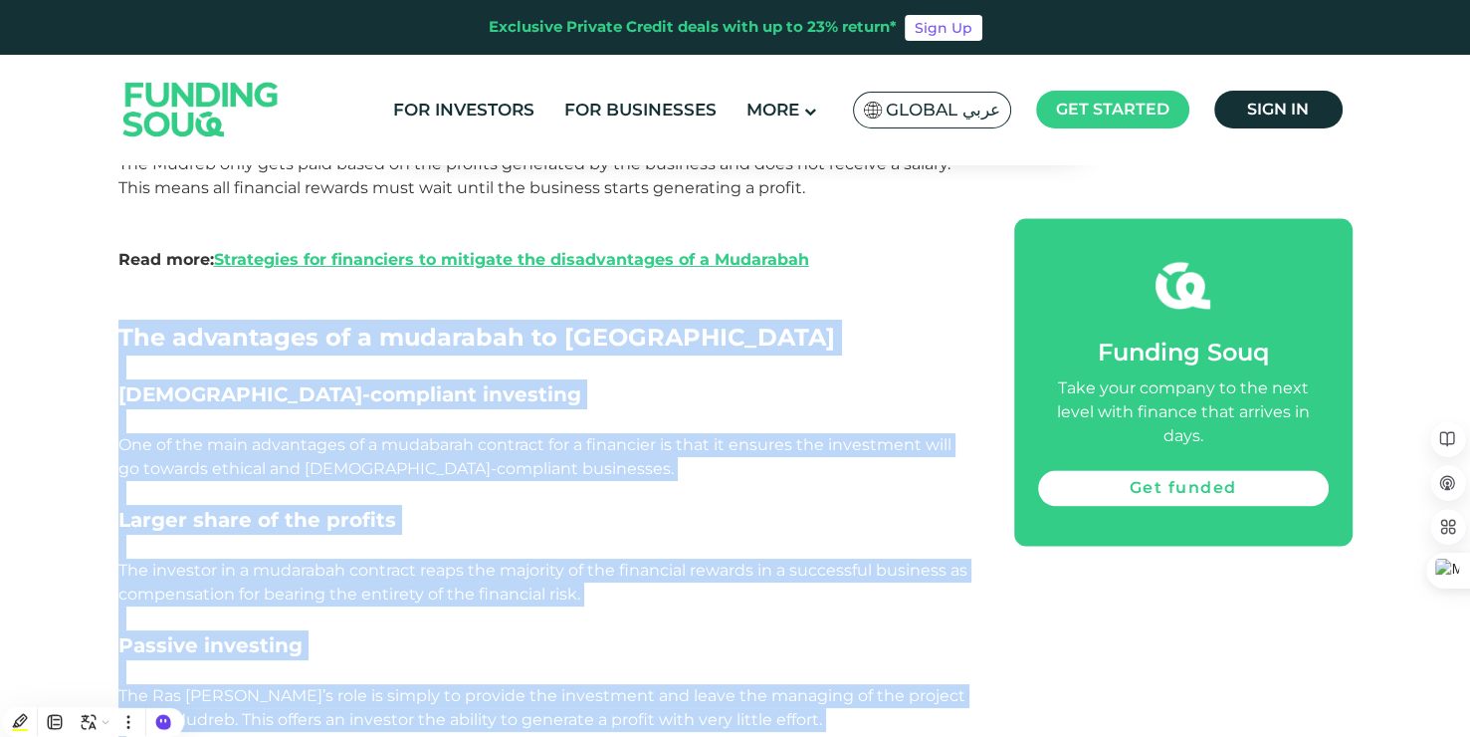
scroll to position [2483, 0]
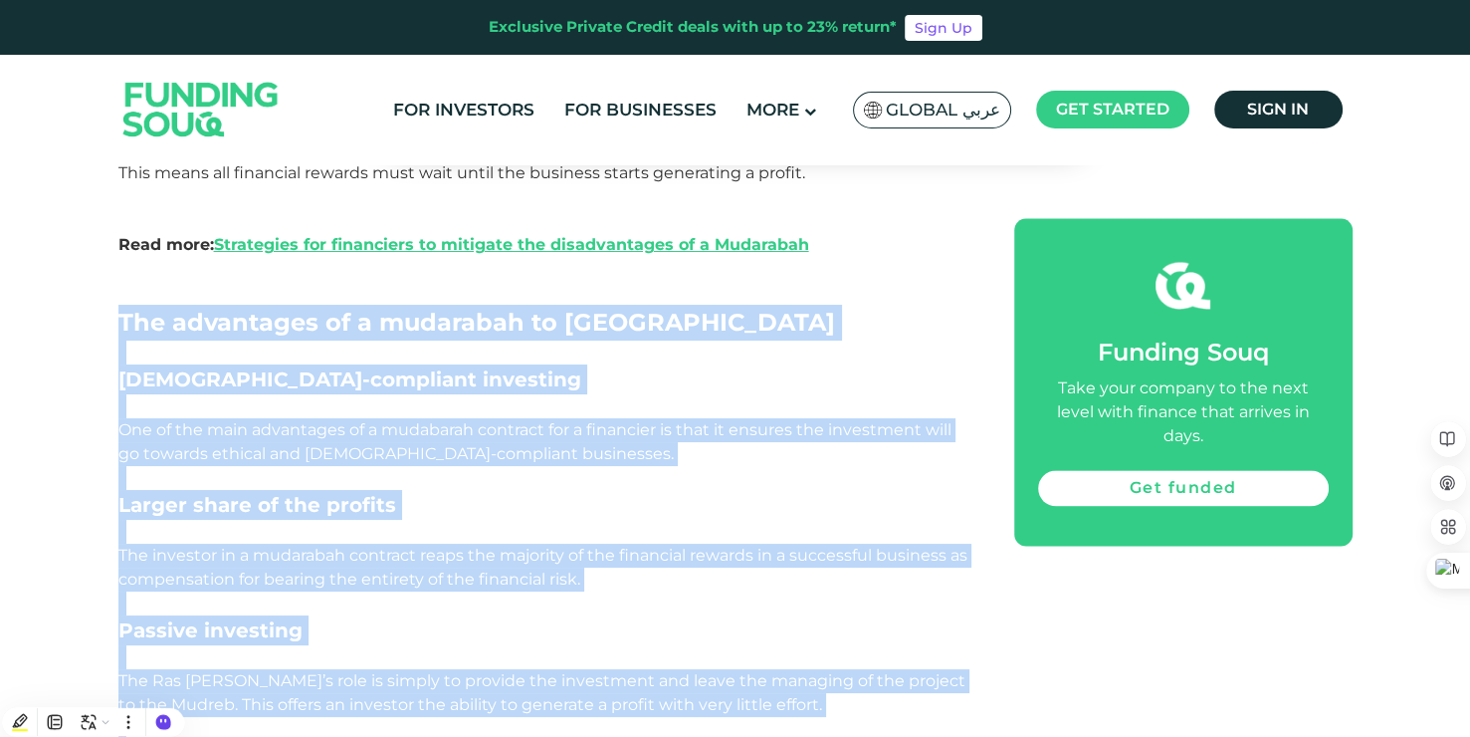
copy div "The advantages of a mudarabah to Ras Al Mal Shariah-compliant investing One of …"
click at [311, 486] on p at bounding box center [543, 478] width 851 height 24
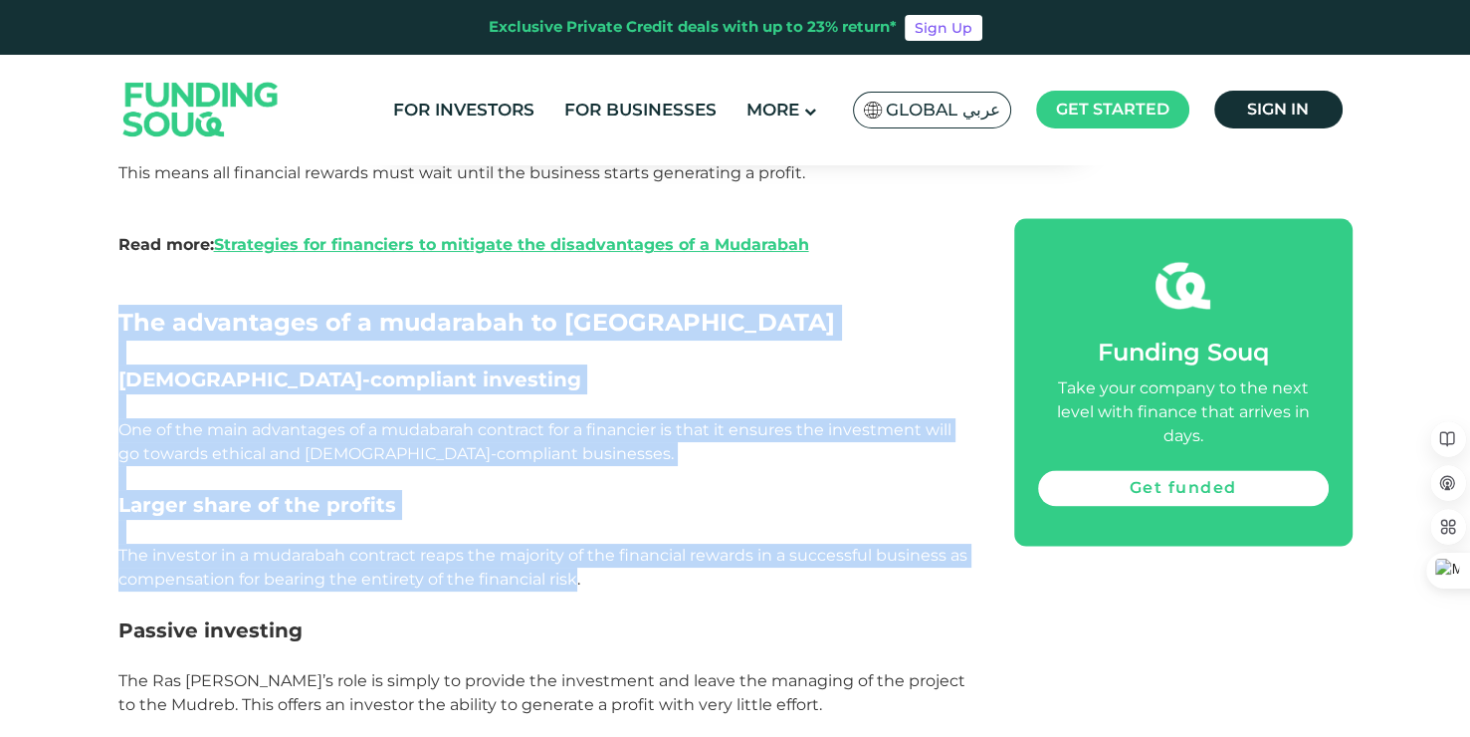
drag, startPoint x: 116, startPoint y: 320, endPoint x: 577, endPoint y: 572, distance: 525.7
click at [577, 572] on div "Mudarabah contracts have been gaining in popularity and It is easy to see why w…" at bounding box center [543, 387] width 851 height 3402
copy div "The advantages of a mudarabah to Ras Al Mal Shariah-compliant investing One of …"
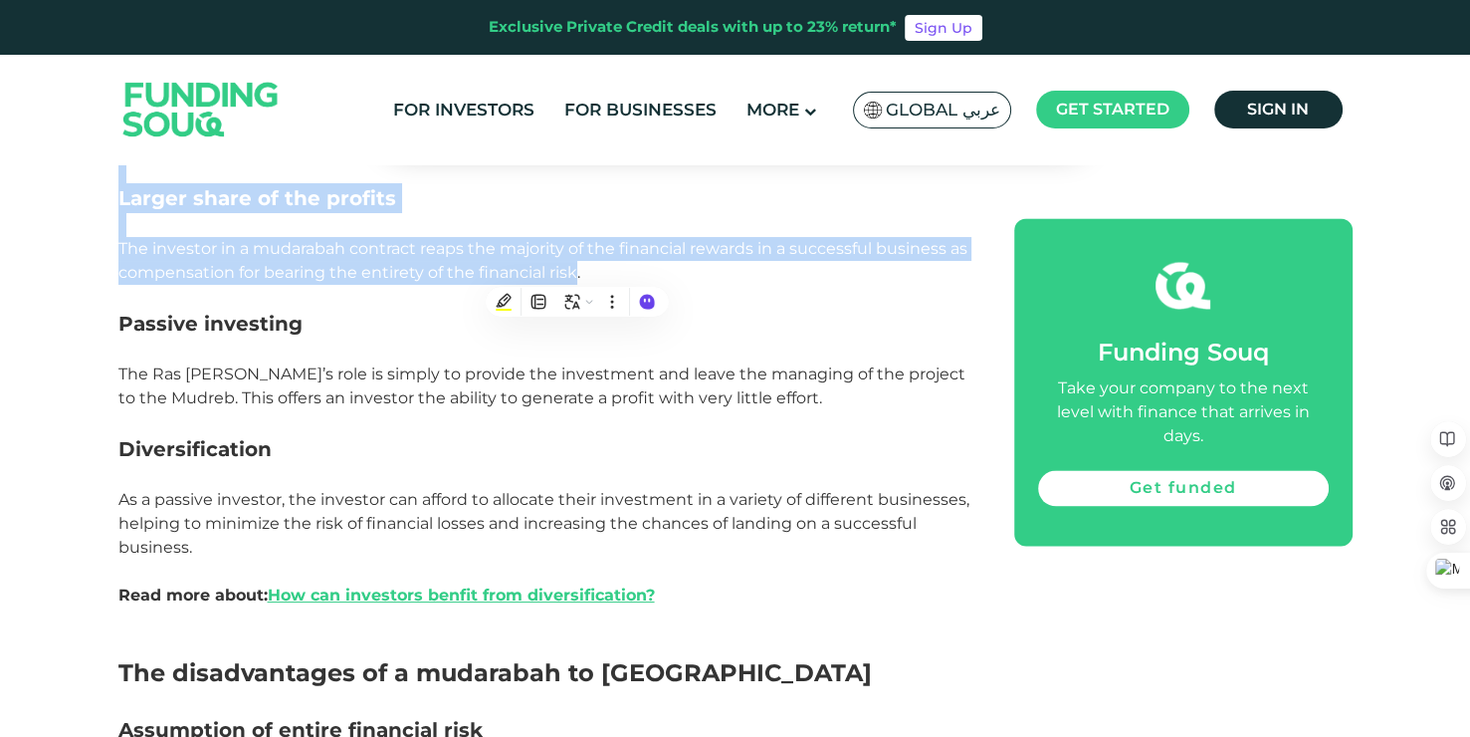
scroll to position [2790, 0]
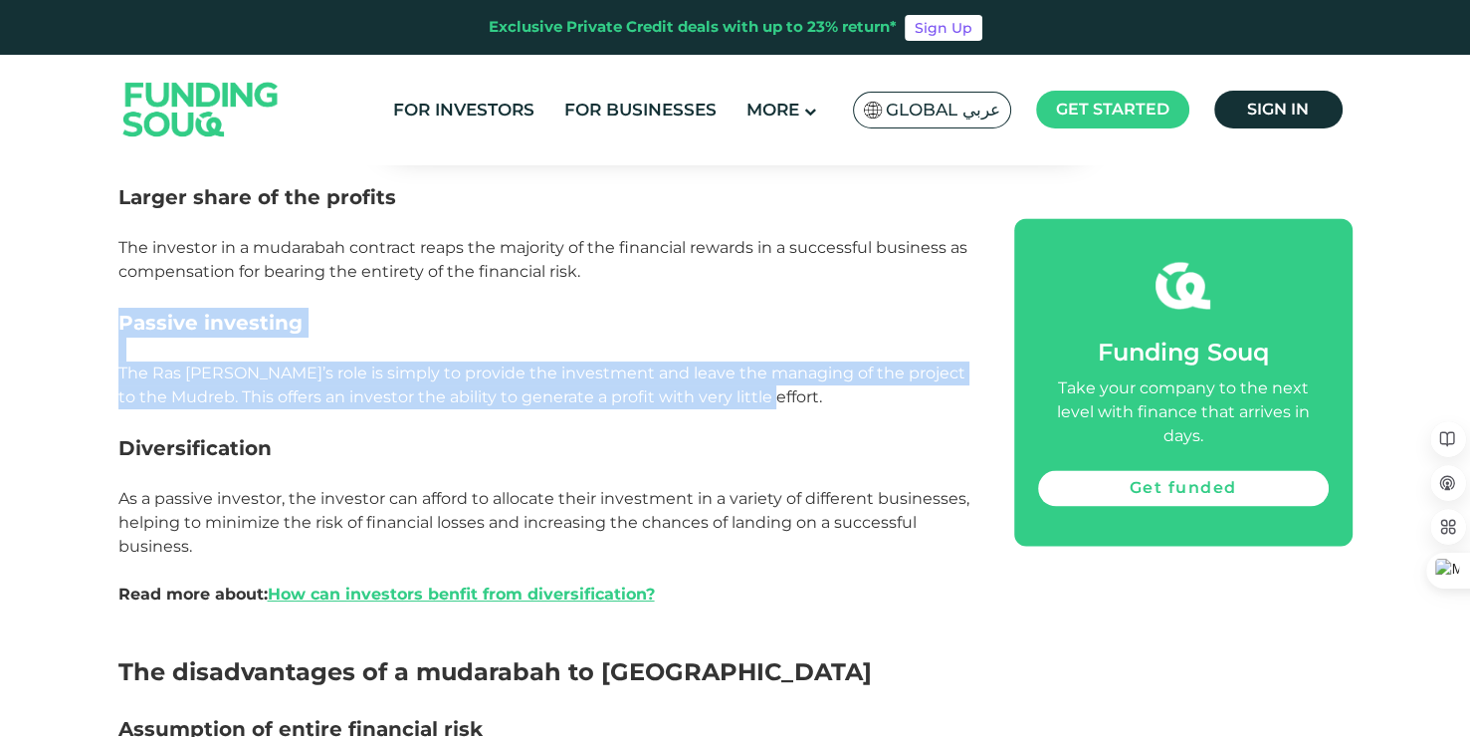
drag, startPoint x: 123, startPoint y: 326, endPoint x: 836, endPoint y: 404, distance: 716.9
click at [836, 404] on div "Mudarabah contracts have been gaining in popularity and It is easy to see why w…" at bounding box center [543, 79] width 851 height 3402
copy div "Passive investing The Ras Al Mal’s role is simply to provide the investment and…"
drag, startPoint x: 122, startPoint y: 449, endPoint x: 295, endPoint y: 540, distance: 194.6
click at [295, 540] on div "Mudarabah contracts have been gaining in popularity and It is easy to see why w…" at bounding box center [543, 79] width 851 height 3402
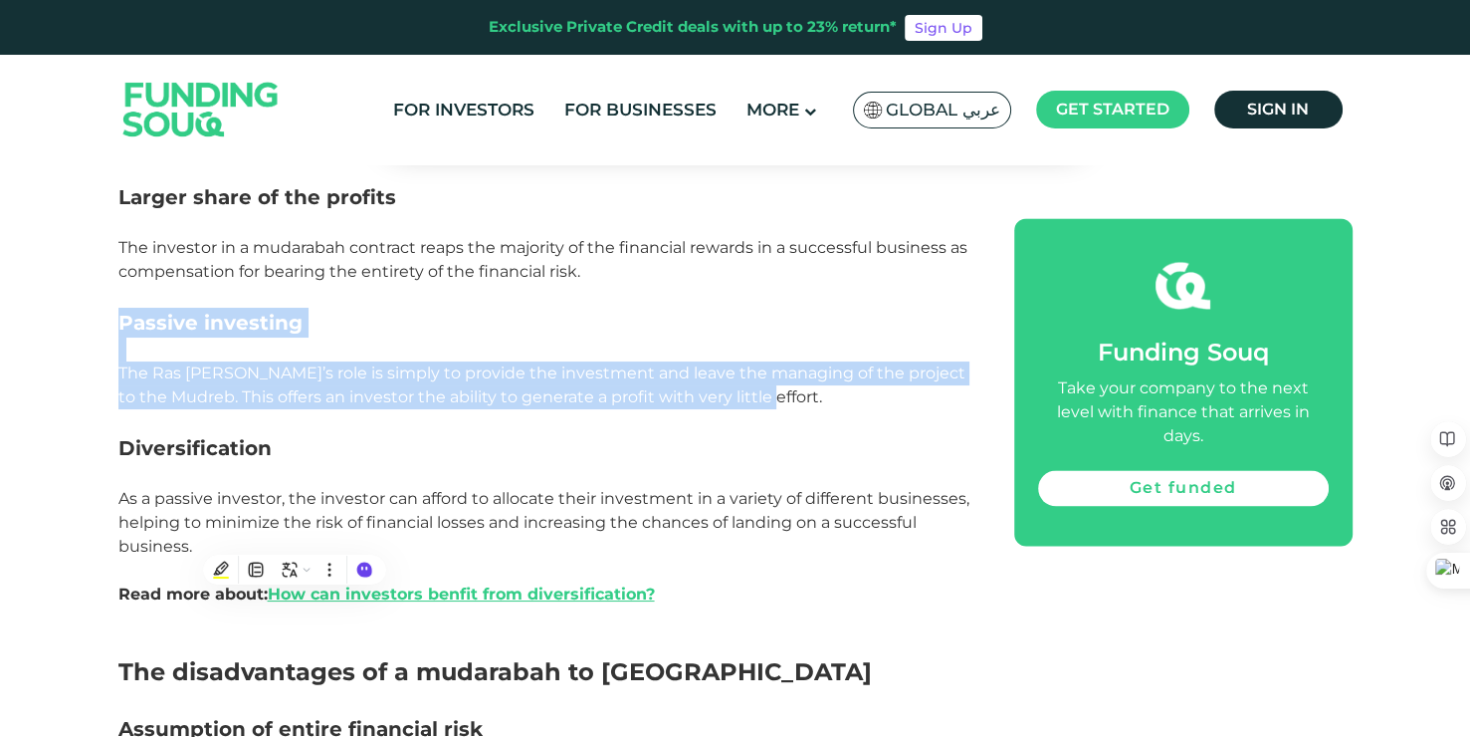
copy div "Diversification As a passive investor, the investor can afford to allocate thei…"
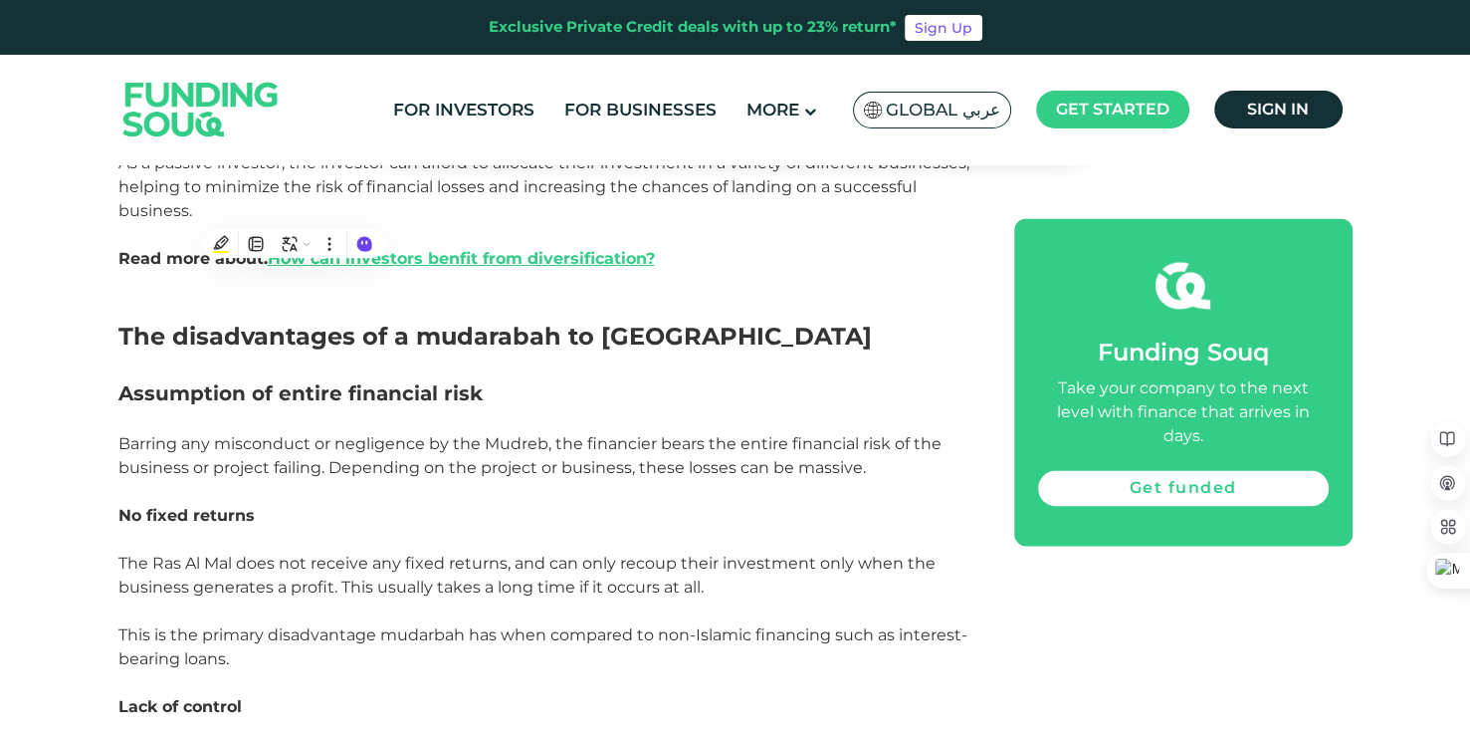
scroll to position [3113, 0]
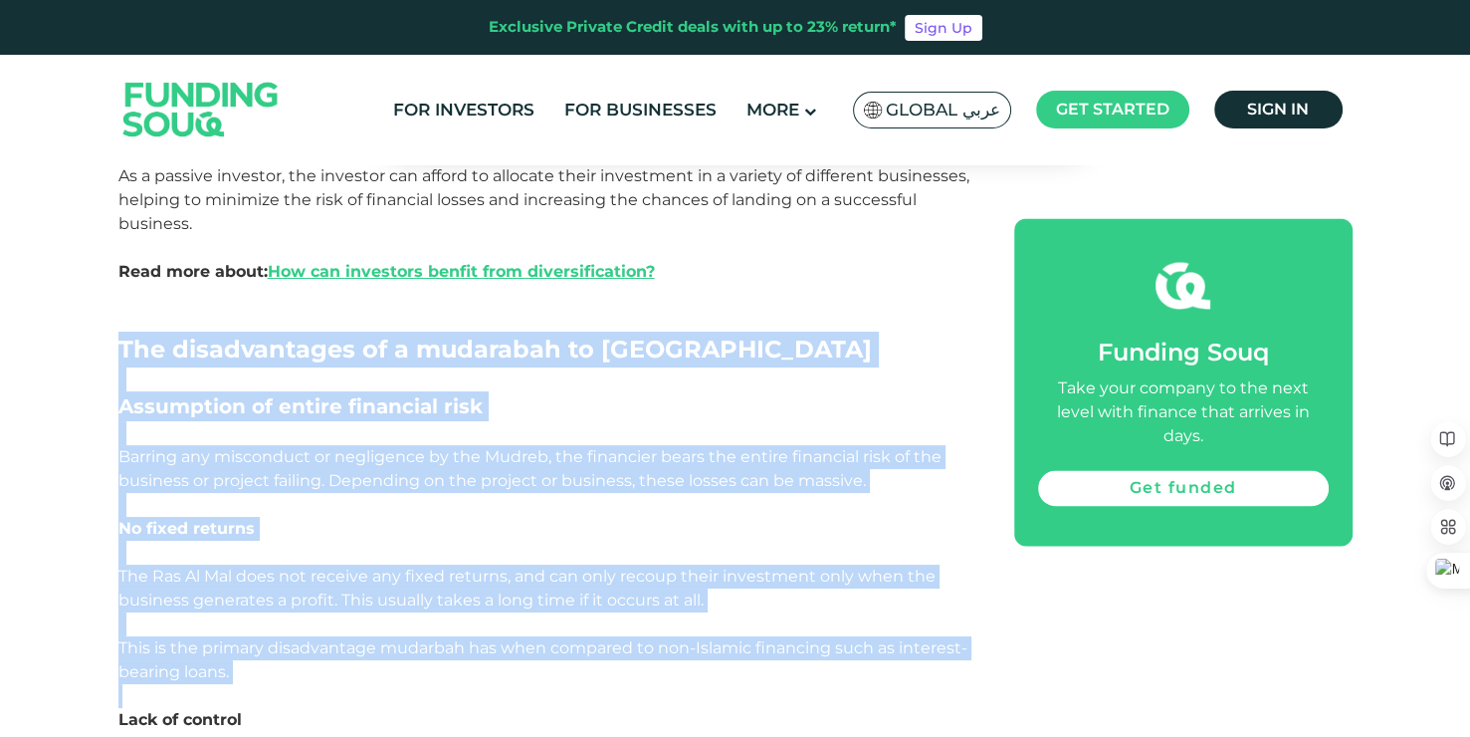
drag, startPoint x: 120, startPoint y: 347, endPoint x: 274, endPoint y: 683, distance: 368.8
copy div "The disadvantages of a mudarabah to Ras Al Mal Assumption of entire financial r…"
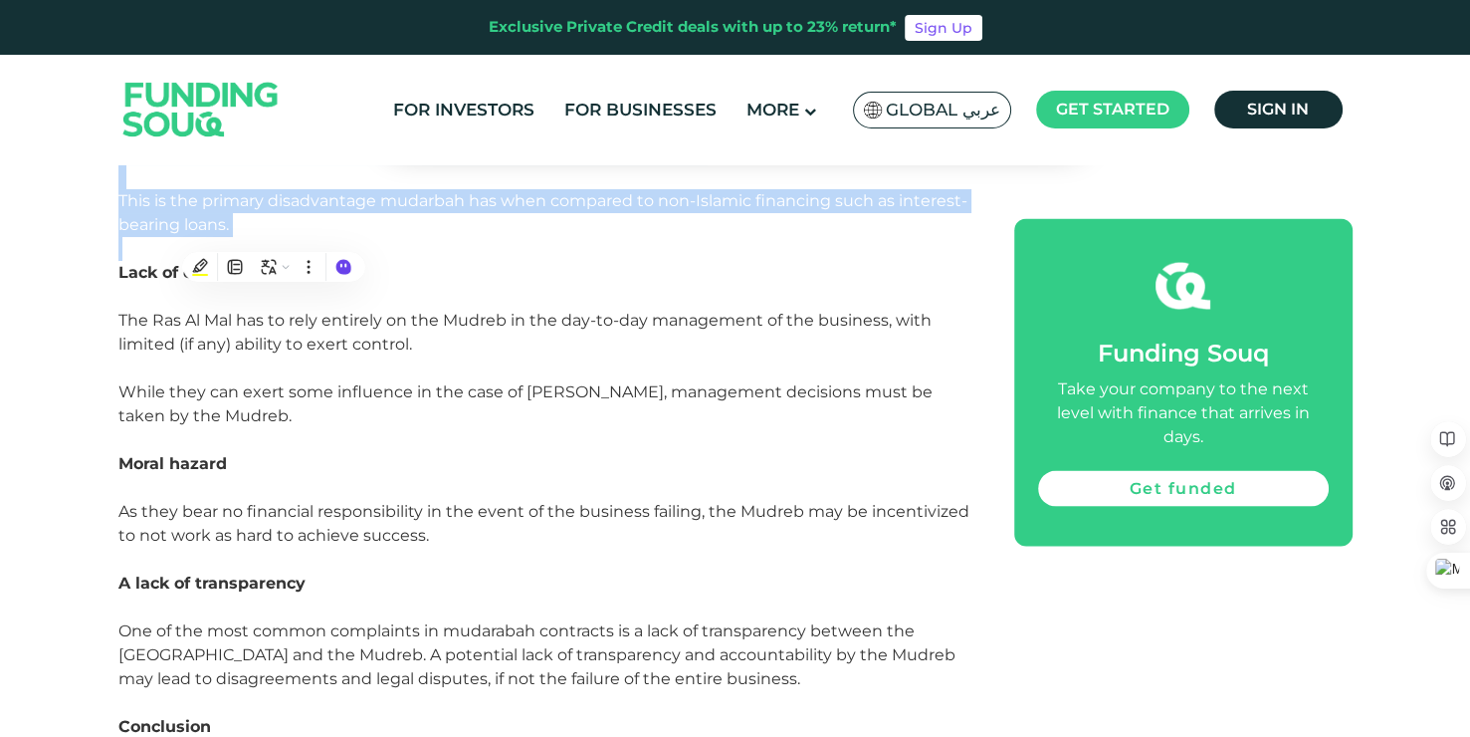
scroll to position [3559, 0]
drag, startPoint x: 121, startPoint y: 275, endPoint x: 326, endPoint y: 410, distance: 244.9
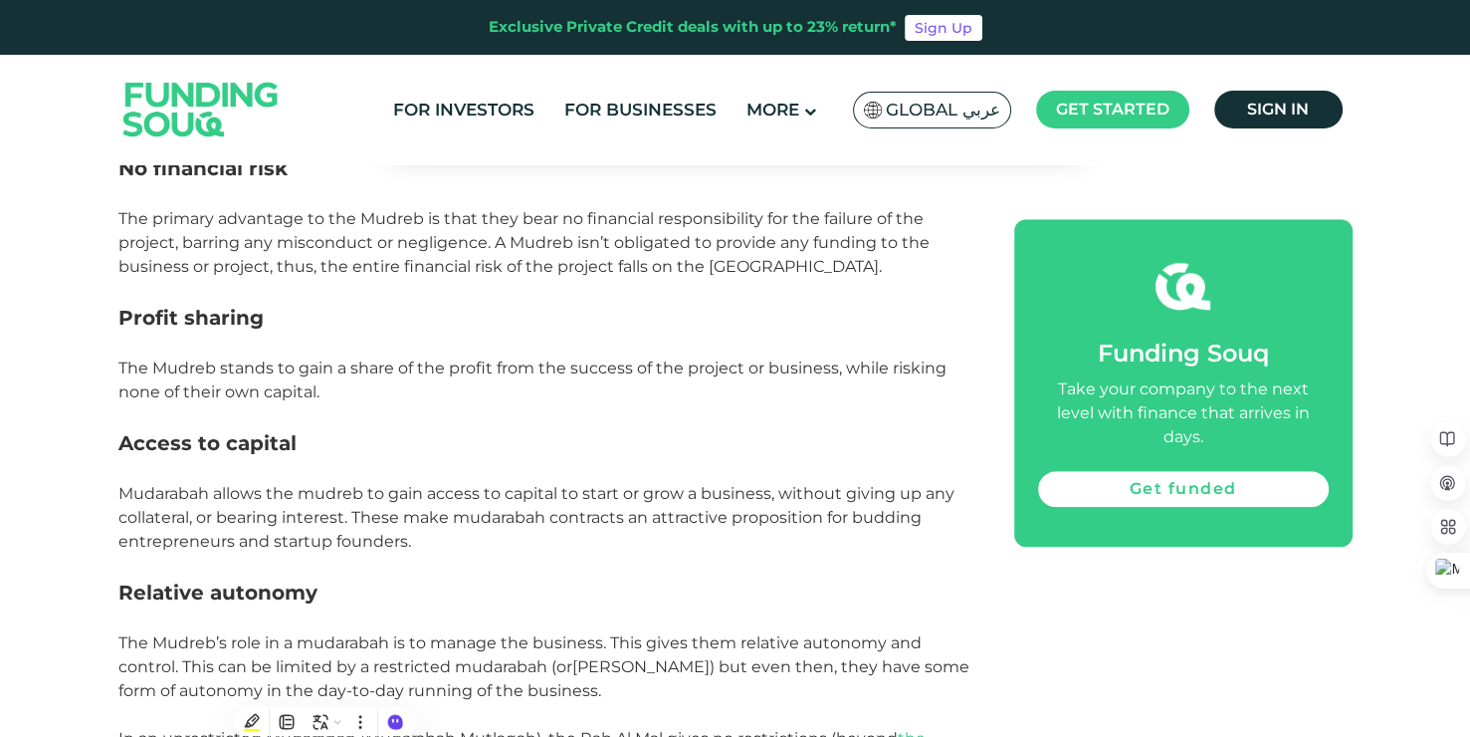
scroll to position [1261, 0]
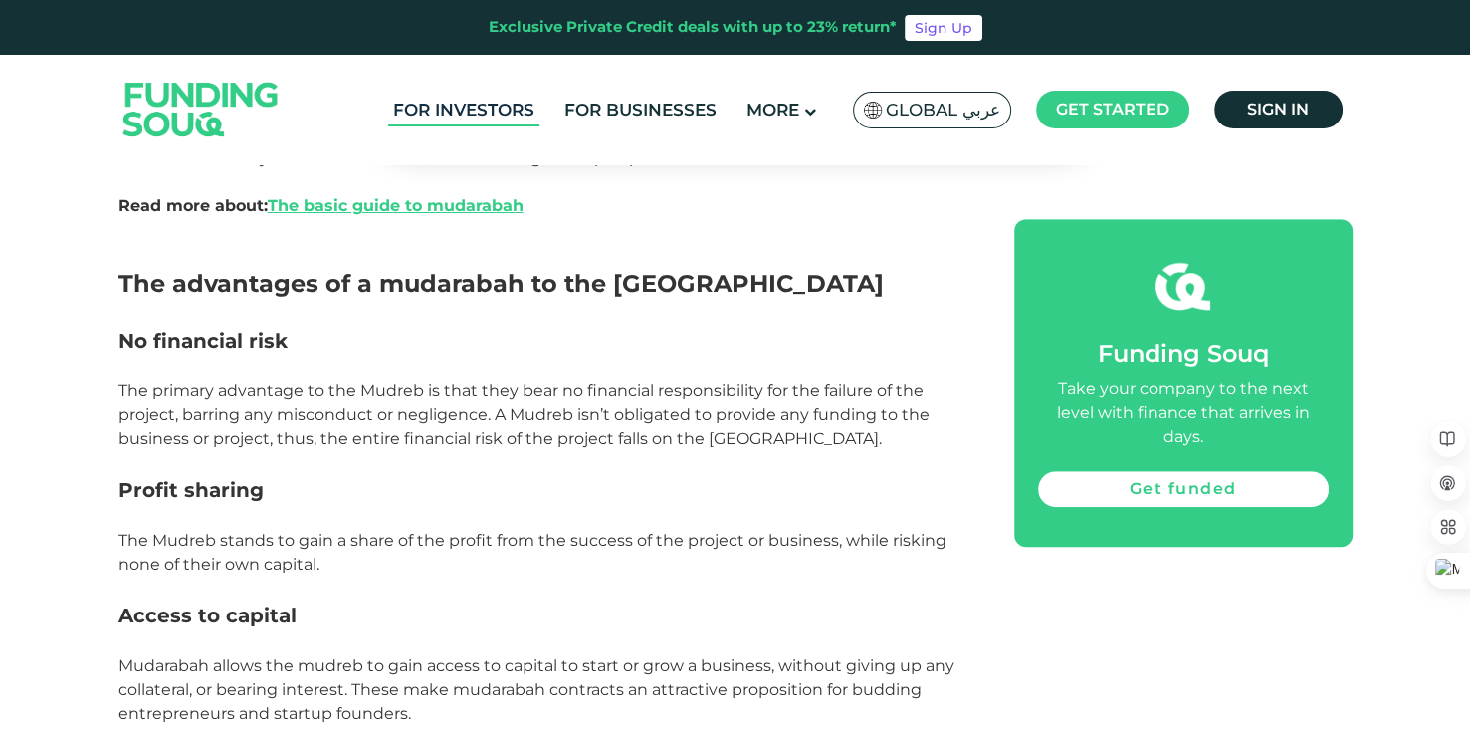
click at [467, 106] on link "For Investors" at bounding box center [463, 110] width 151 height 33
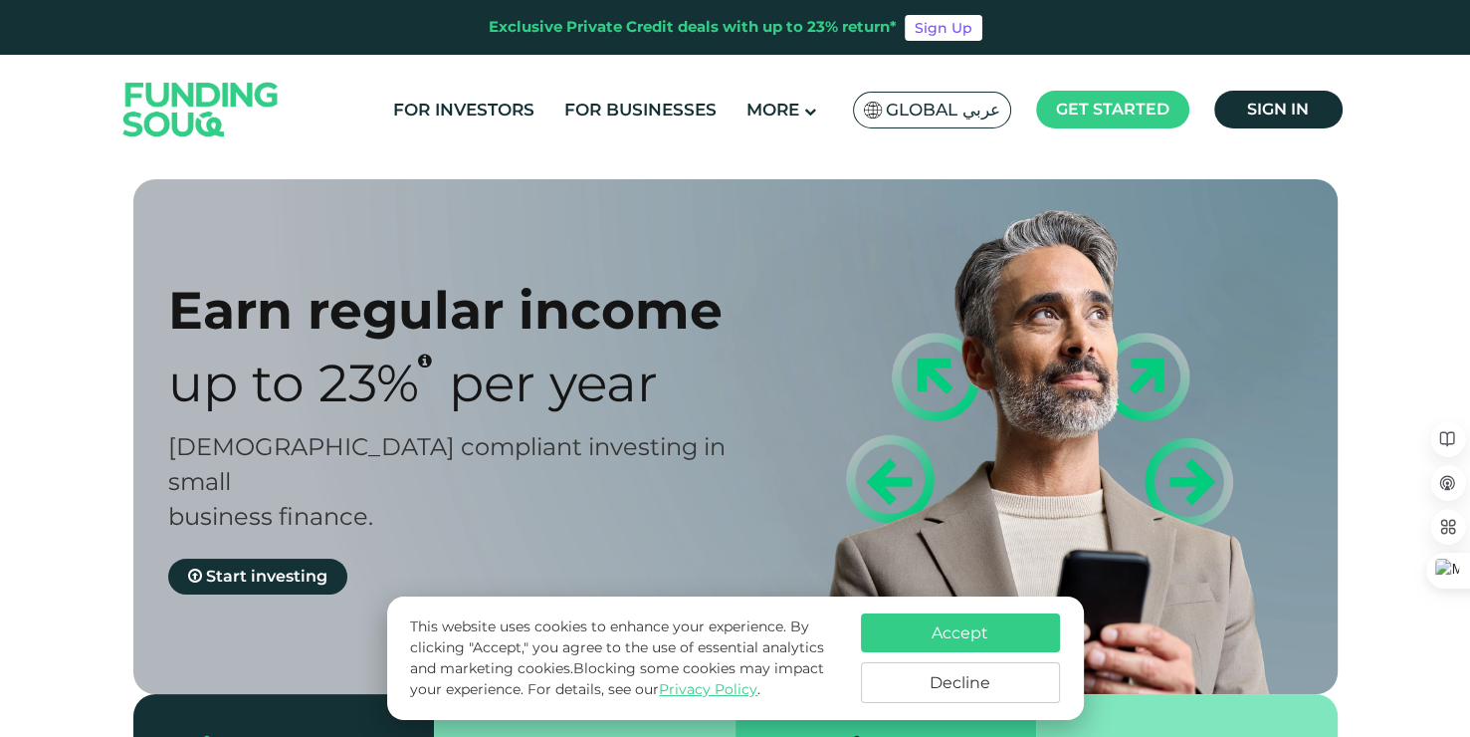
click at [957, 629] on button "Accept" at bounding box center [960, 632] width 199 height 39
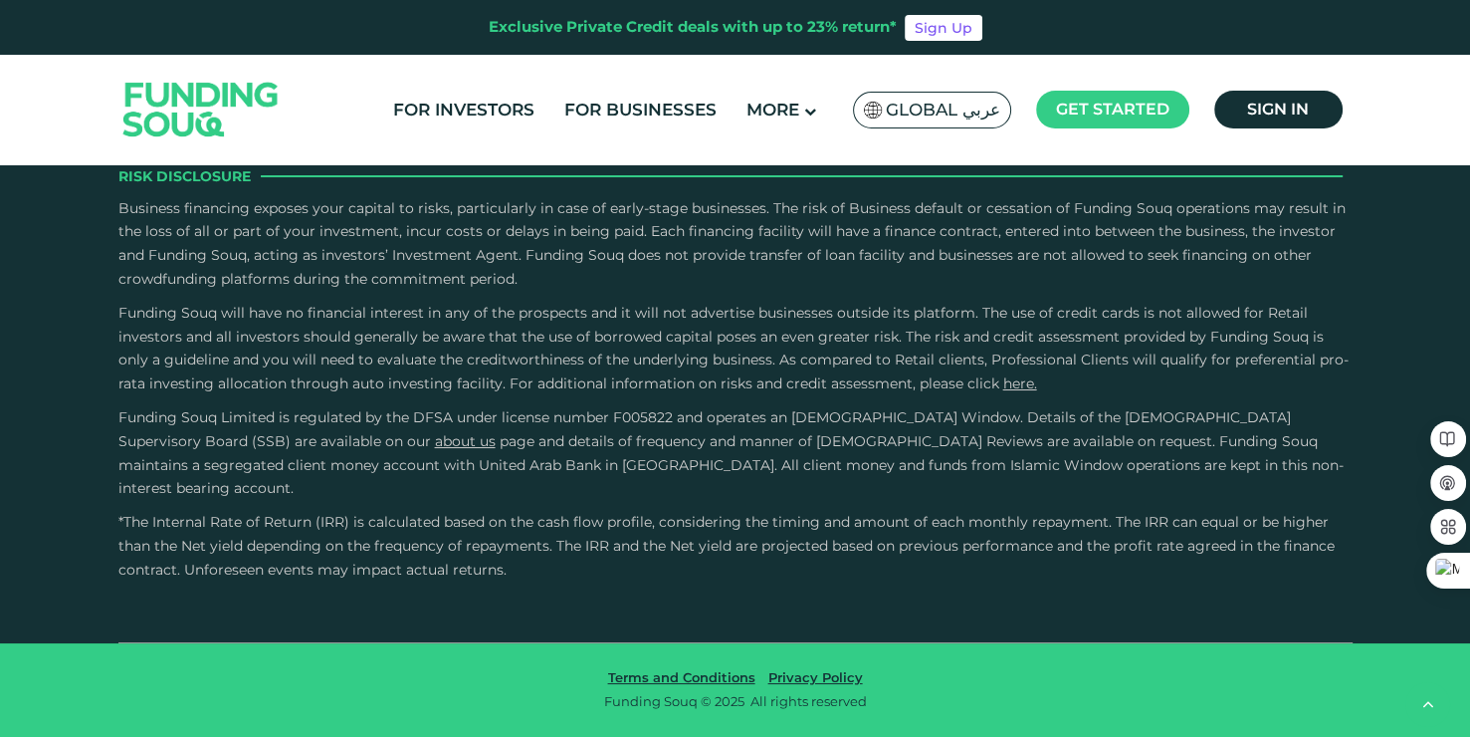
scroll to position [3324, 0]
click at [650, 89] on ul "For Investors For Businesses More About Us How It Works" at bounding box center [865, 110] width 975 height 47
click at [650, 108] on link "For Businesses" at bounding box center [640, 110] width 162 height 33
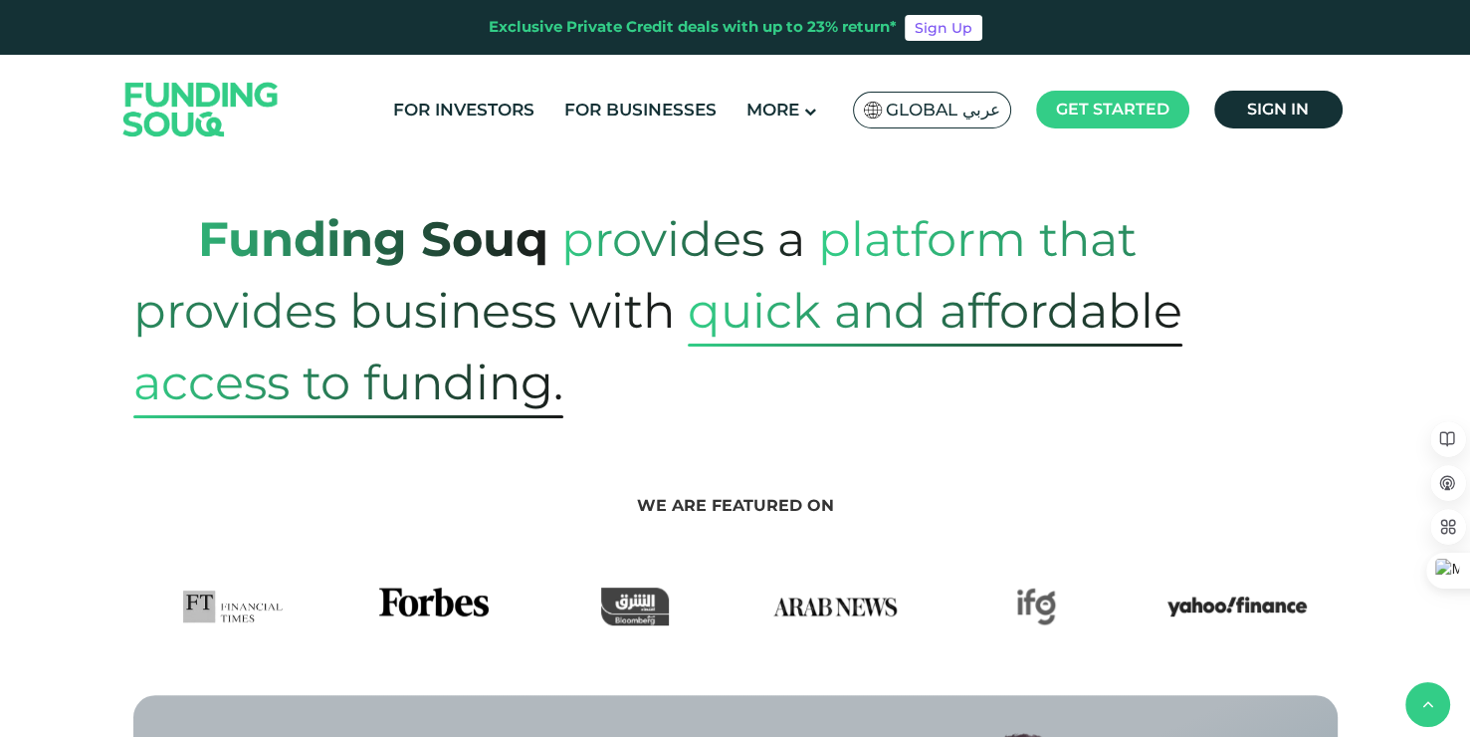
scroll to position [741, 0]
click at [467, 100] on link "For Investors" at bounding box center [463, 110] width 151 height 33
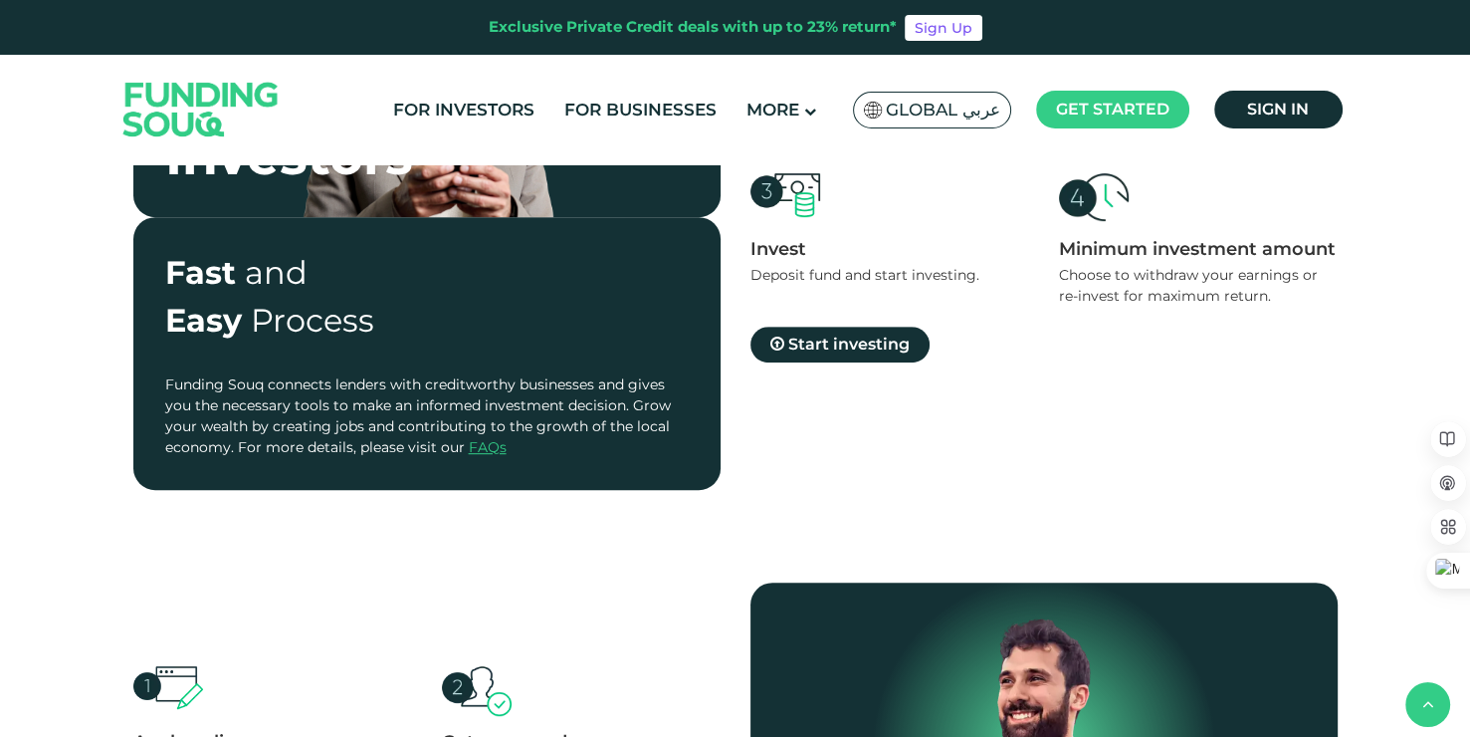
scroll to position [776, 0]
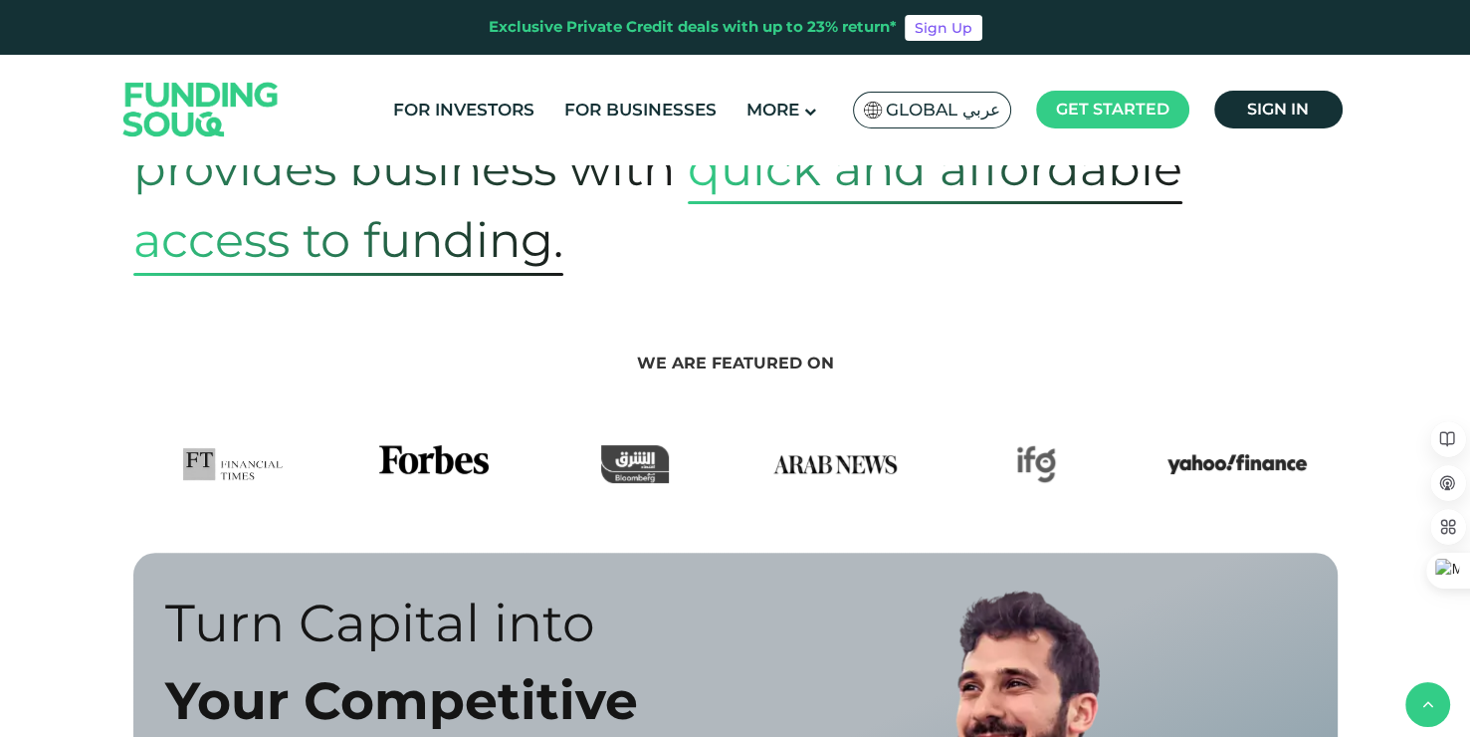
scroll to position [820, 0]
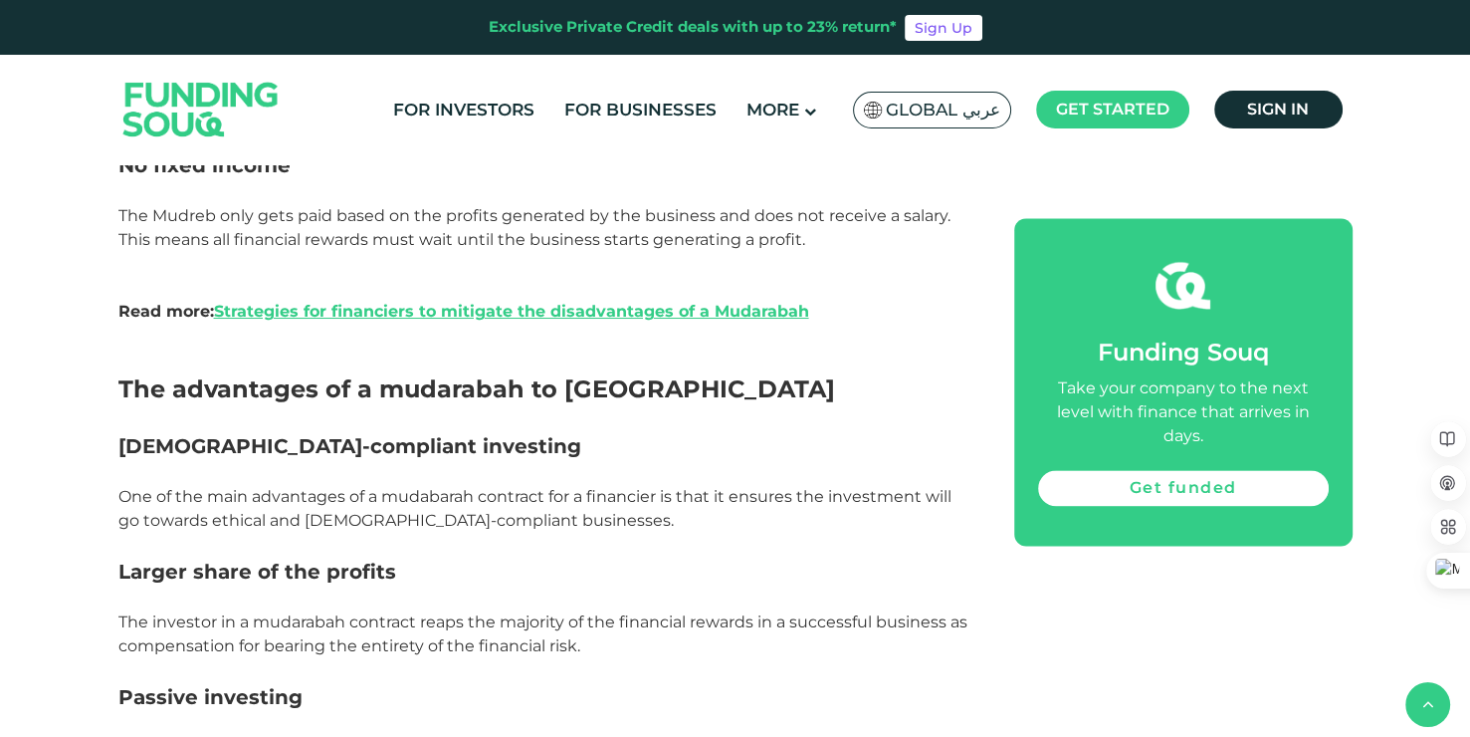
scroll to position [2401, 0]
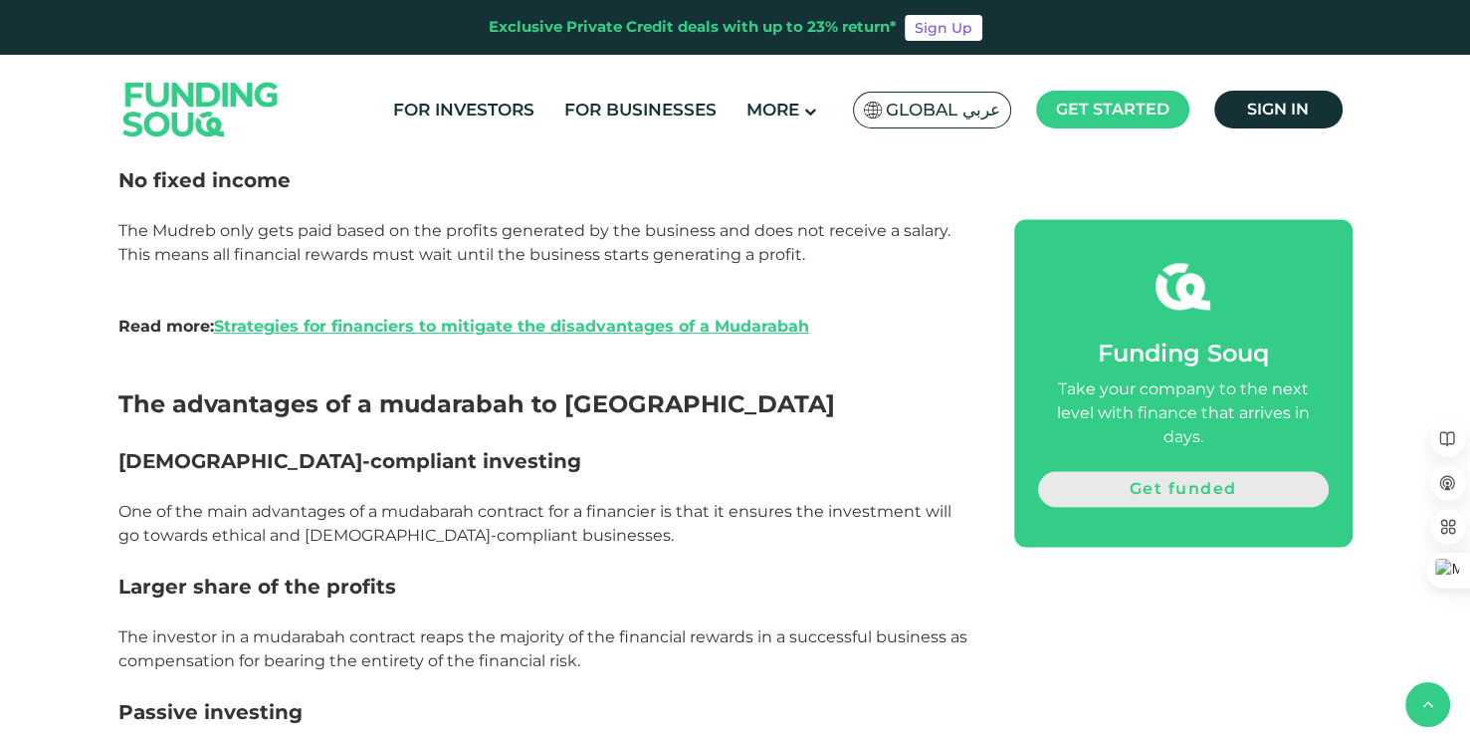
click at [1180, 480] on link "Get funded" at bounding box center [1183, 489] width 291 height 36
